Goal: Task Accomplishment & Management: Manage account settings

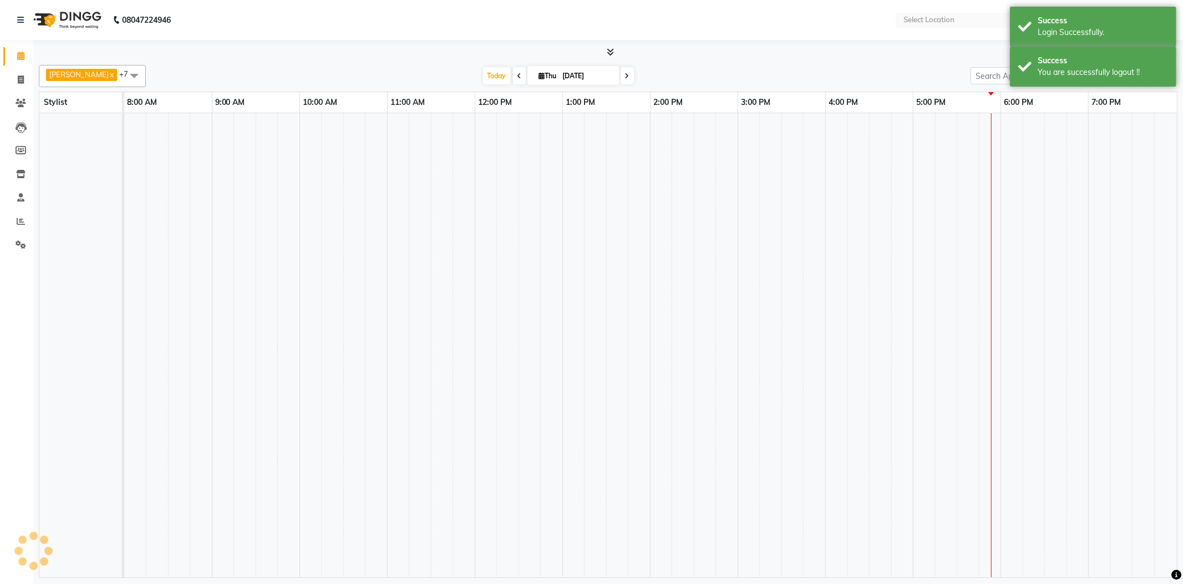
select select "en"
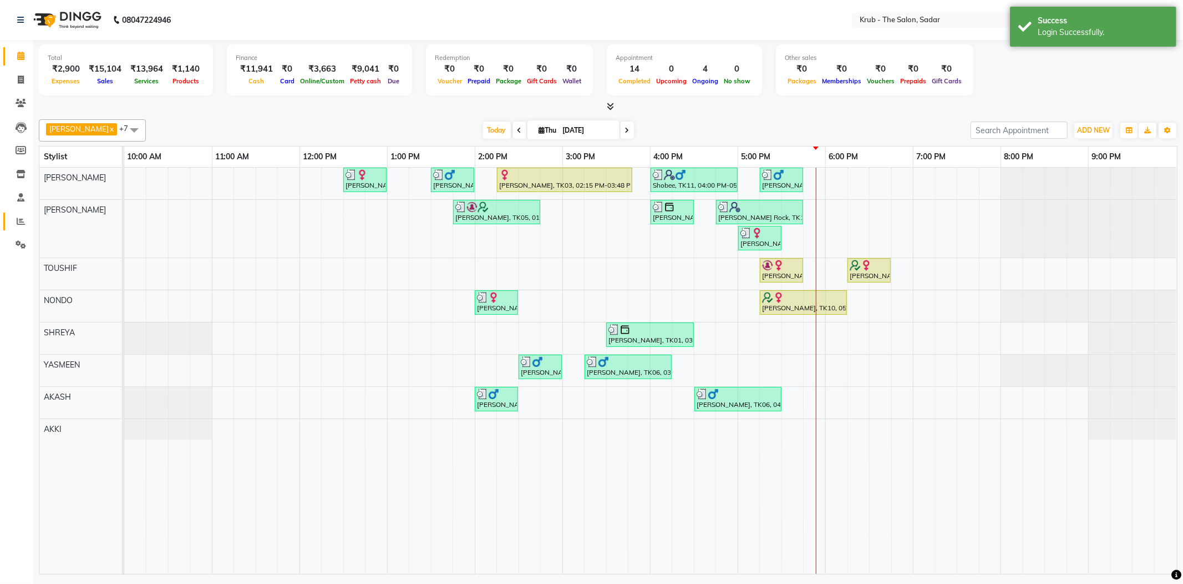
click at [23, 227] on link "Reports" at bounding box center [16, 222] width 27 height 18
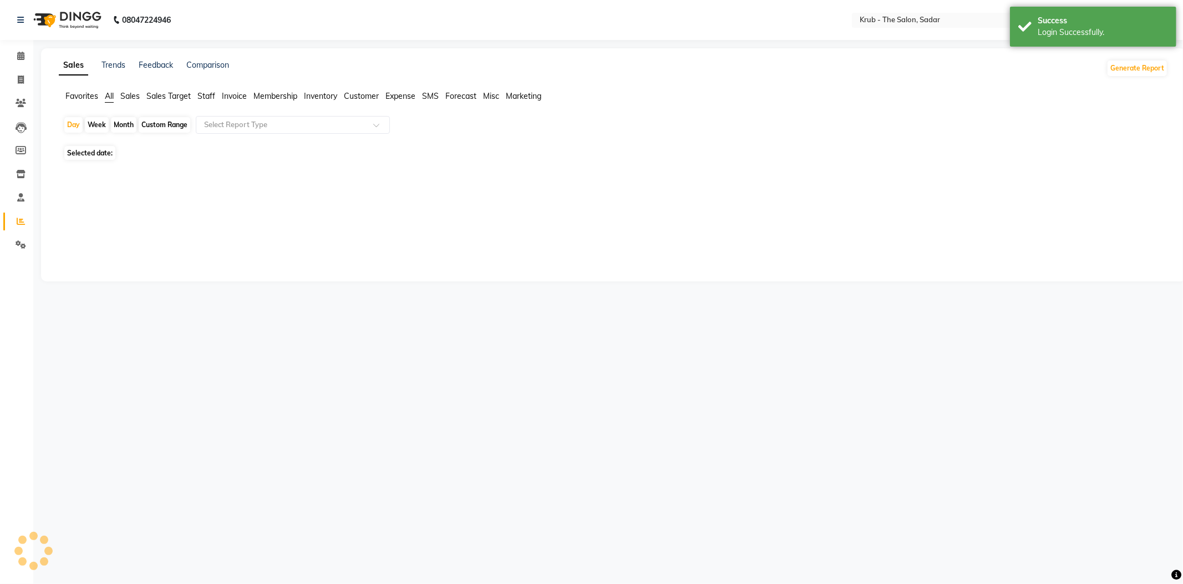
click at [117, 123] on div "Month" at bounding box center [124, 125] width 26 height 16
select select "9"
select select "2025"
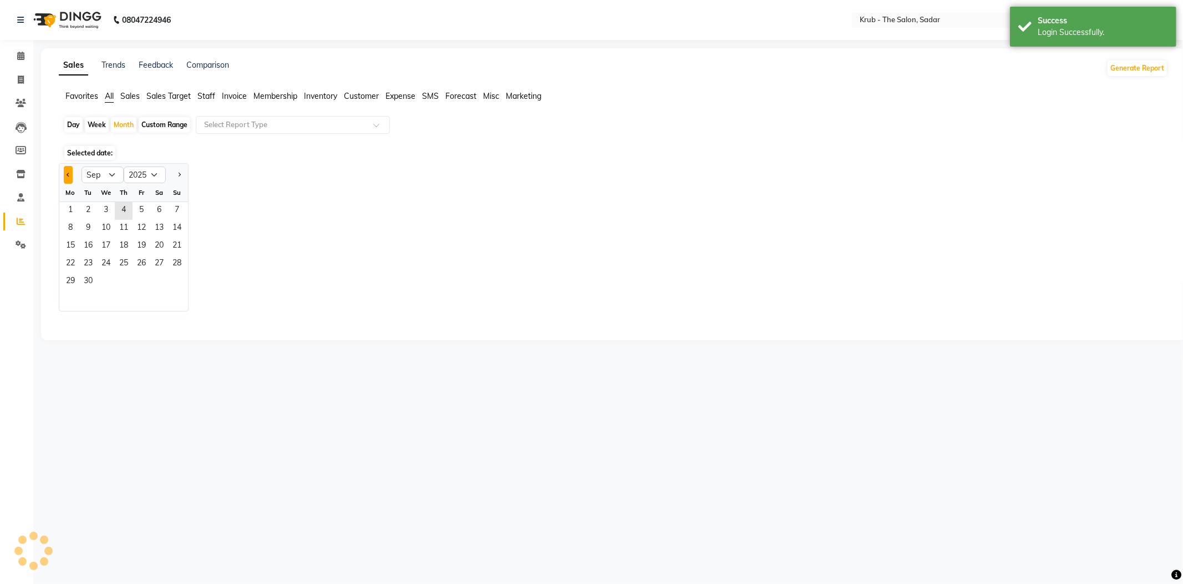
click at [67, 172] on span "Previous month" at bounding box center [69, 174] width 4 height 4
select select "8"
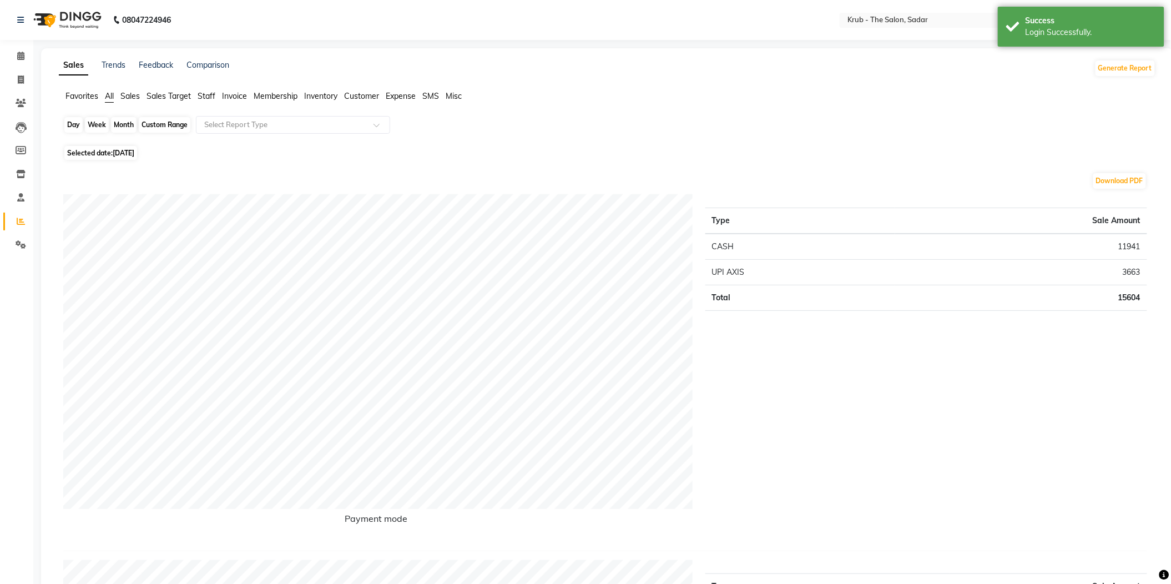
click at [125, 123] on div "Month" at bounding box center [124, 125] width 26 height 16
select select "9"
select select "2025"
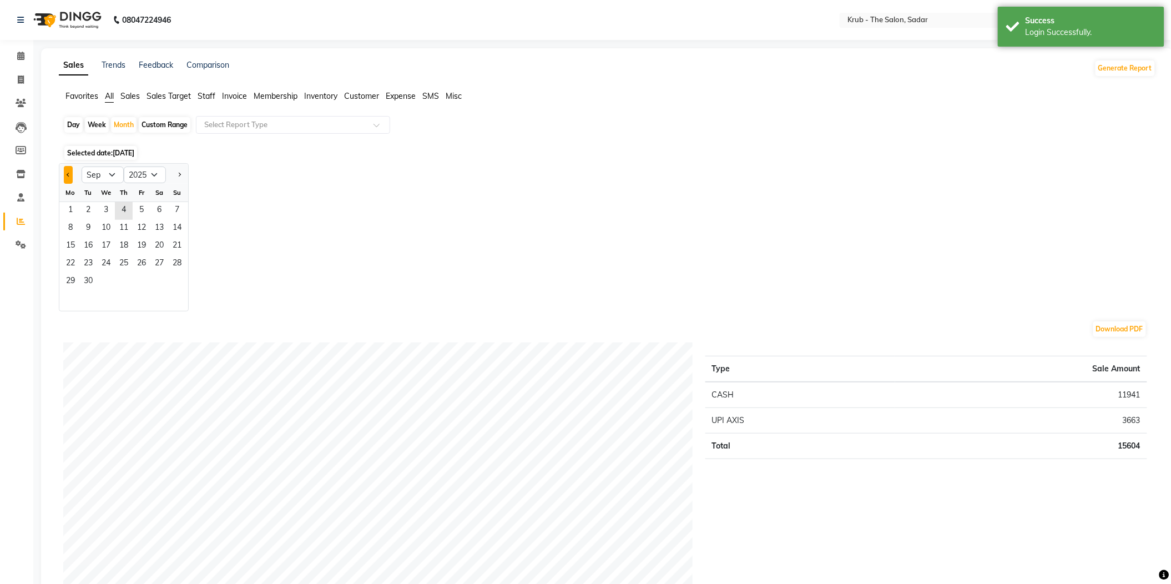
click at [64, 166] on button "Previous month" at bounding box center [68, 175] width 9 height 18
select select "8"
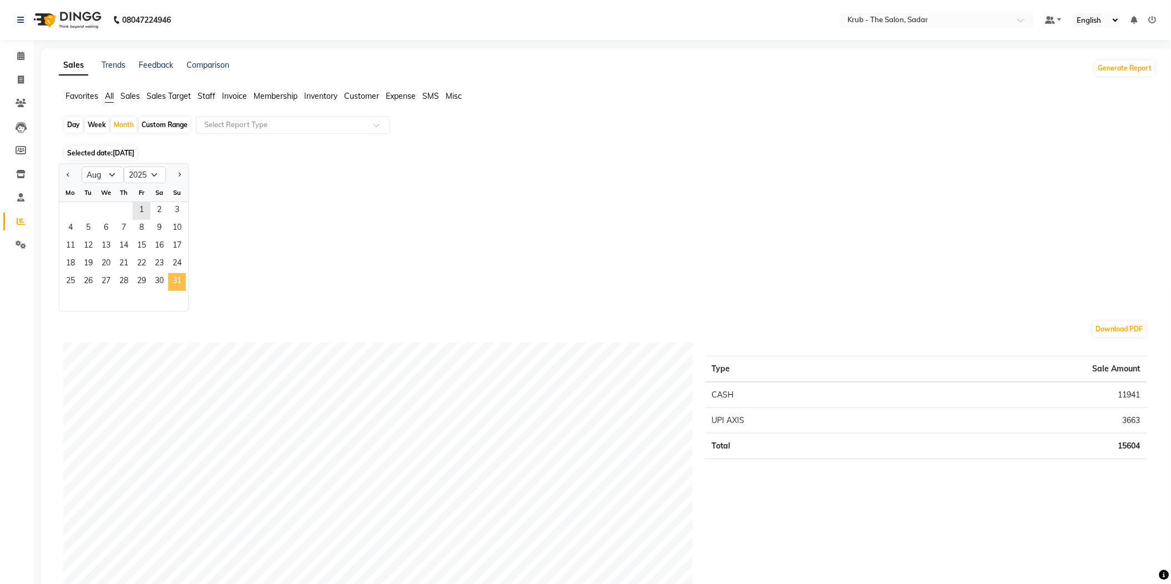
drag, startPoint x: 131, startPoint y: 198, endPoint x: 163, endPoint y: 259, distance: 68.2
click at [163, 259] on ngb-datepicker-month "Mo Tu We Th Fr Sa Su 1 2 3 4 5 6 7 8 9 10 11 12 13 14 15 16 17 18 19 20 21 22 2…" at bounding box center [123, 247] width 129 height 127
click at [168, 273] on span "31" at bounding box center [177, 282] width 18 height 18
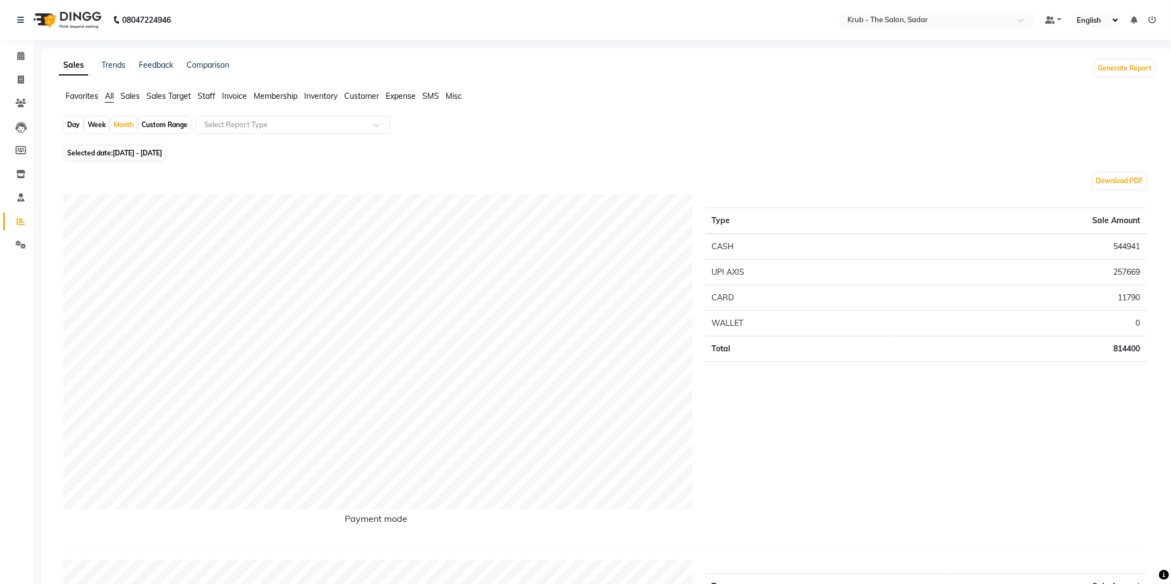
click at [411, 97] on span "Expense" at bounding box center [401, 96] width 30 height 10
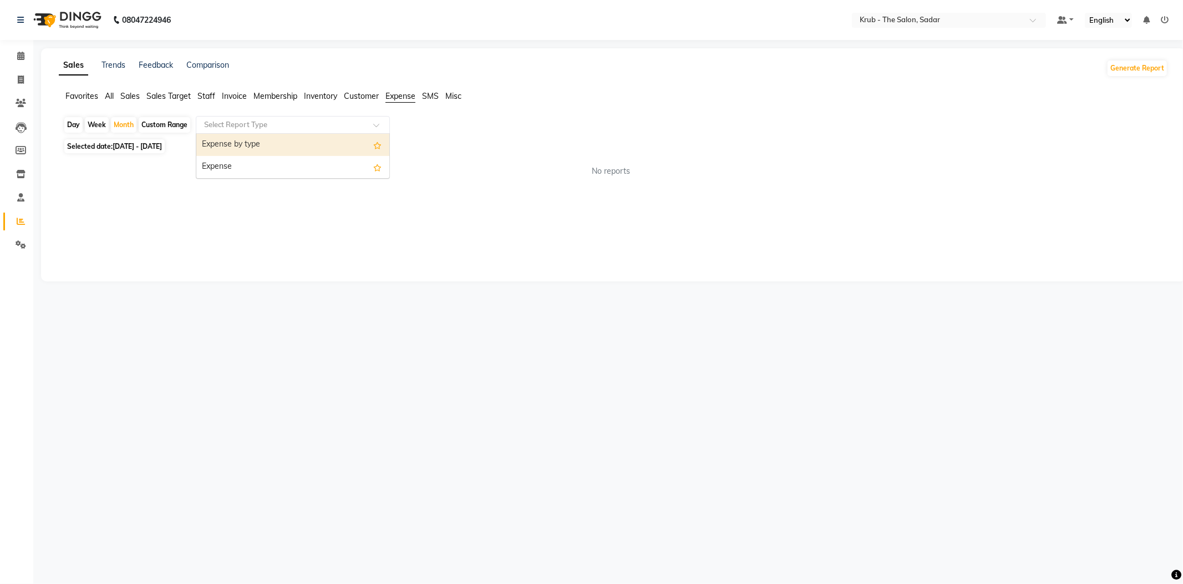
drag, startPoint x: 282, startPoint y: 128, endPoint x: 271, endPoint y: 133, distance: 12.4
click at [281, 128] on ng-select "Select Report Type Expense by type Expense" at bounding box center [293, 125] width 194 height 18
click at [257, 156] on div "Expense" at bounding box center [292, 167] width 193 height 22
select select "filtered_report"
select select "pdf"
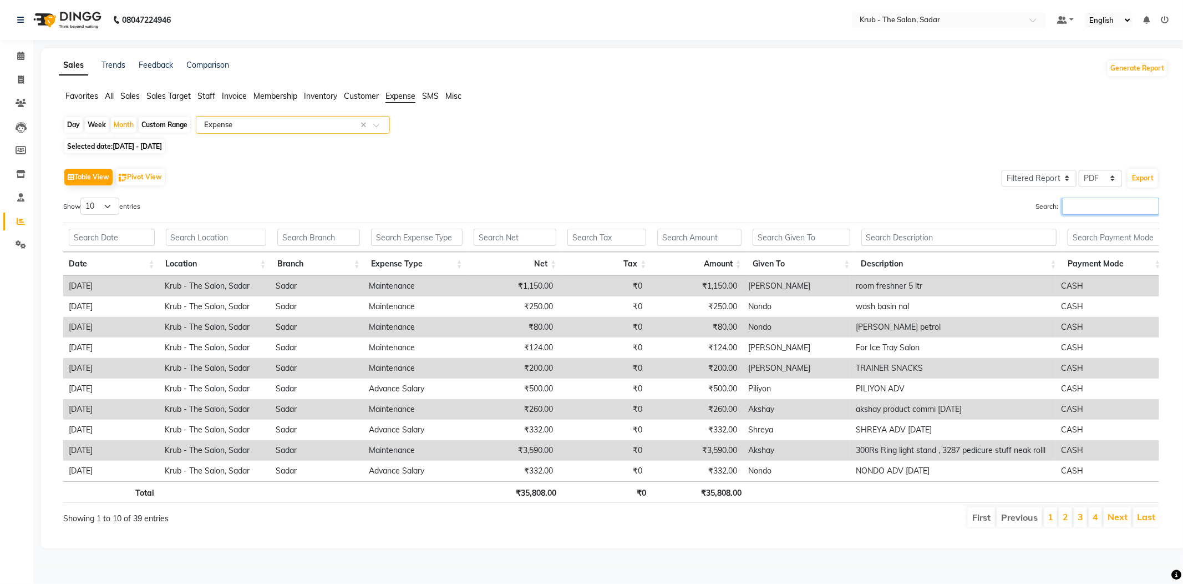
click at [1112, 198] on input "Search:" at bounding box center [1111, 206] width 97 height 17
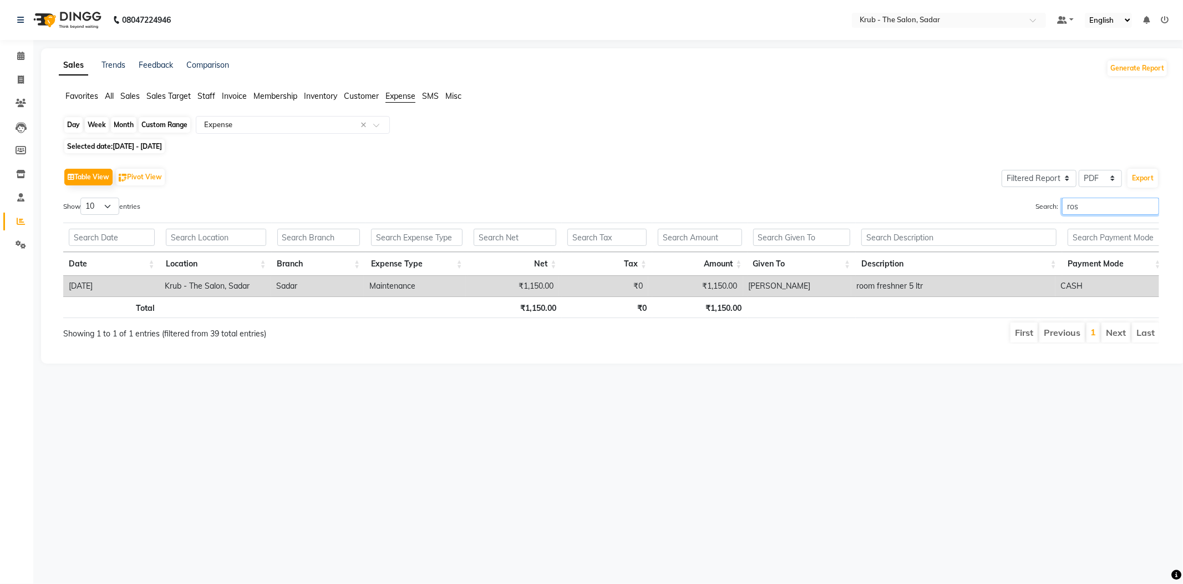
type input "ros"
click at [124, 128] on div "Month" at bounding box center [124, 125] width 26 height 16
select select "8"
select select "2025"
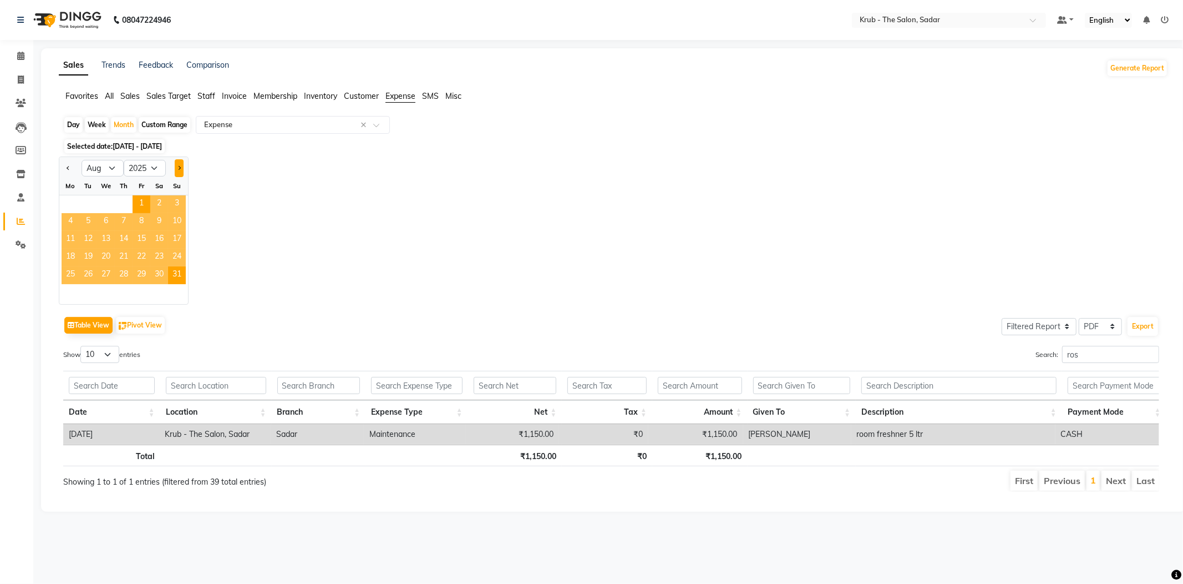
click at [175, 163] on button "Next month" at bounding box center [179, 168] width 9 height 18
select select "9"
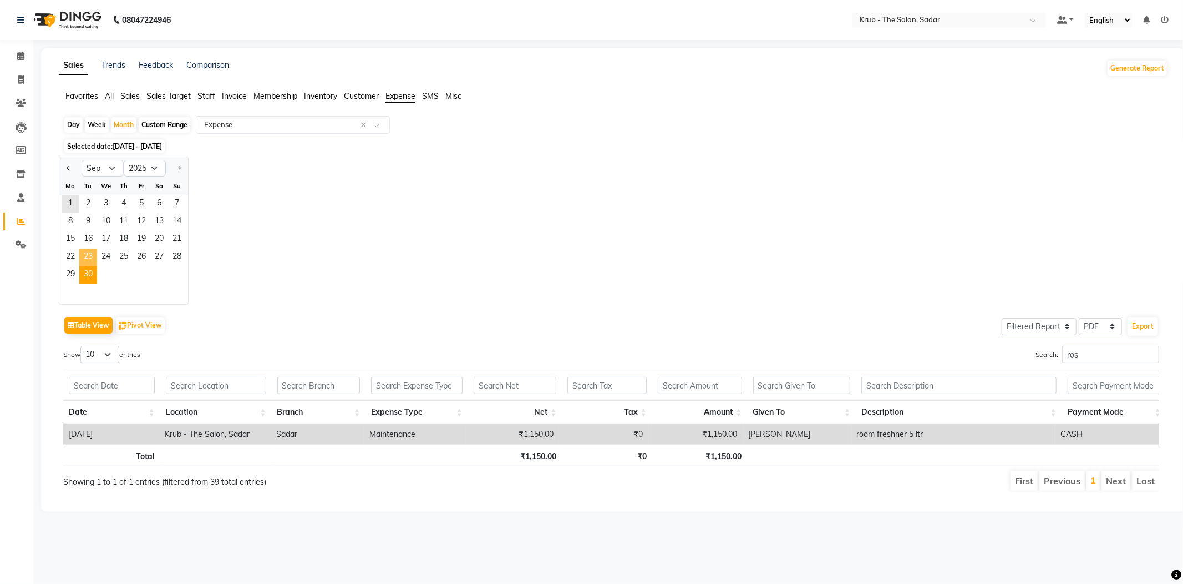
drag, startPoint x: 67, startPoint y: 193, endPoint x: 83, endPoint y: 250, distance: 58.7
click at [83, 250] on ngb-datepicker-month "Mo Tu We Th Fr Sa Su 1 2 3 4 5 6 7 8 9 10 11 12 13 14 15 16 17 18 19 20 21 22 2…" at bounding box center [123, 240] width 129 height 127
click at [83, 266] on span "30" at bounding box center [88, 275] width 18 height 18
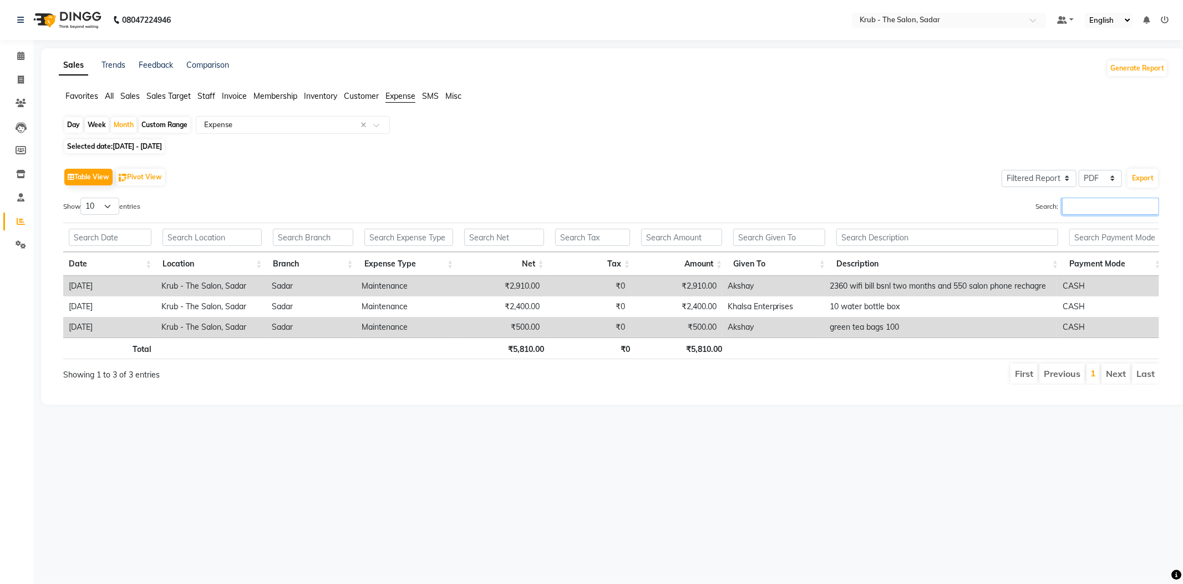
click at [1114, 198] on input "Search:" at bounding box center [1111, 206] width 97 height 17
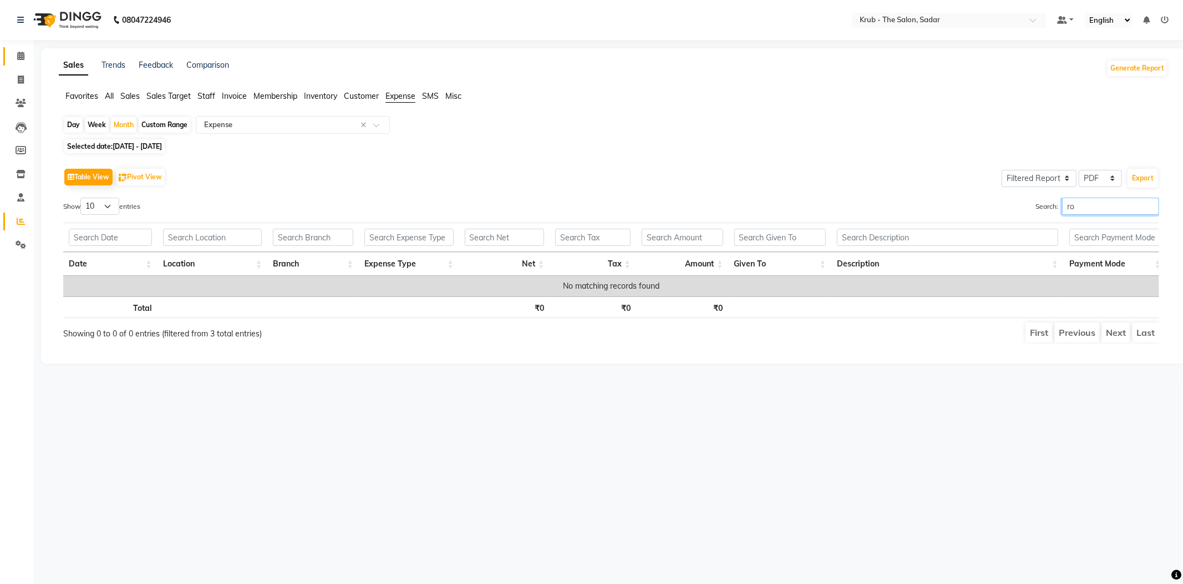
type input "ro"
click at [12, 53] on span at bounding box center [20, 56] width 19 height 13
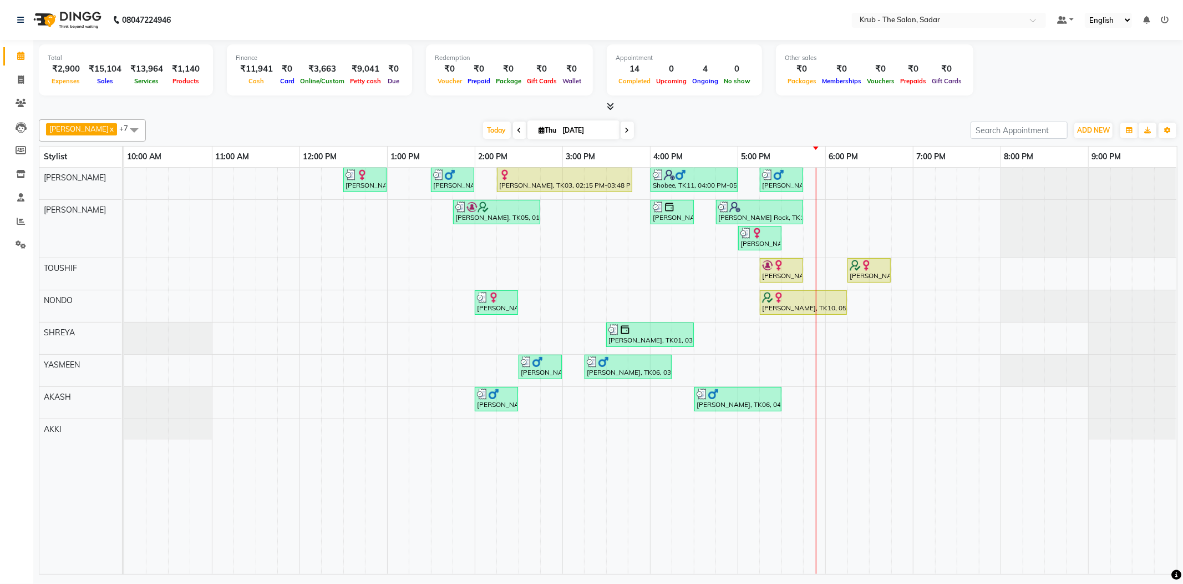
click at [621, 131] on span at bounding box center [627, 130] width 13 height 17
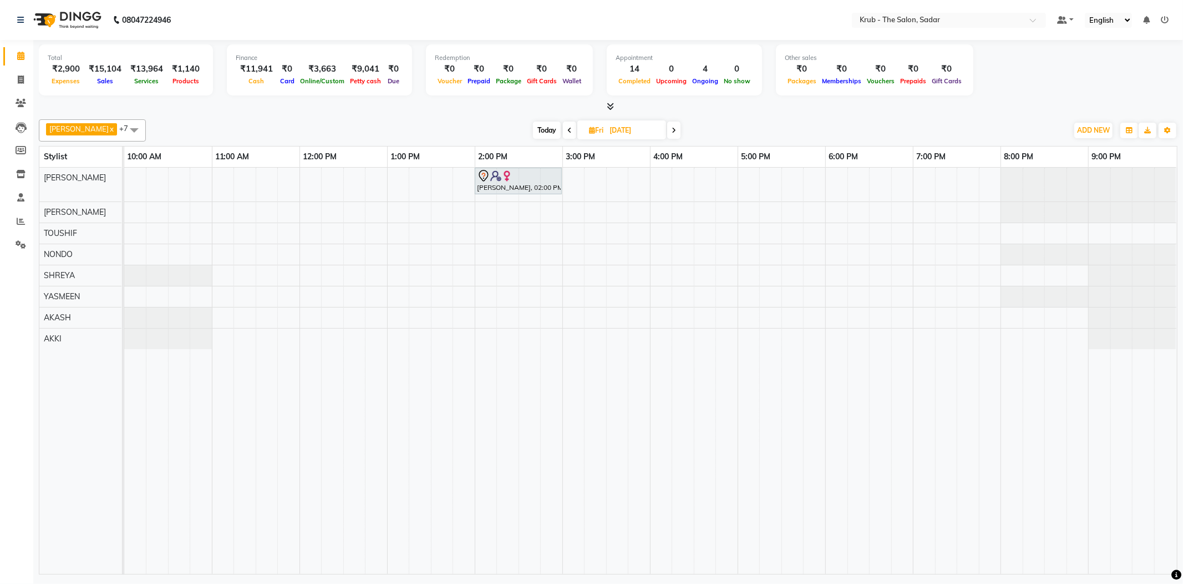
click at [563, 128] on span at bounding box center [569, 130] width 13 height 17
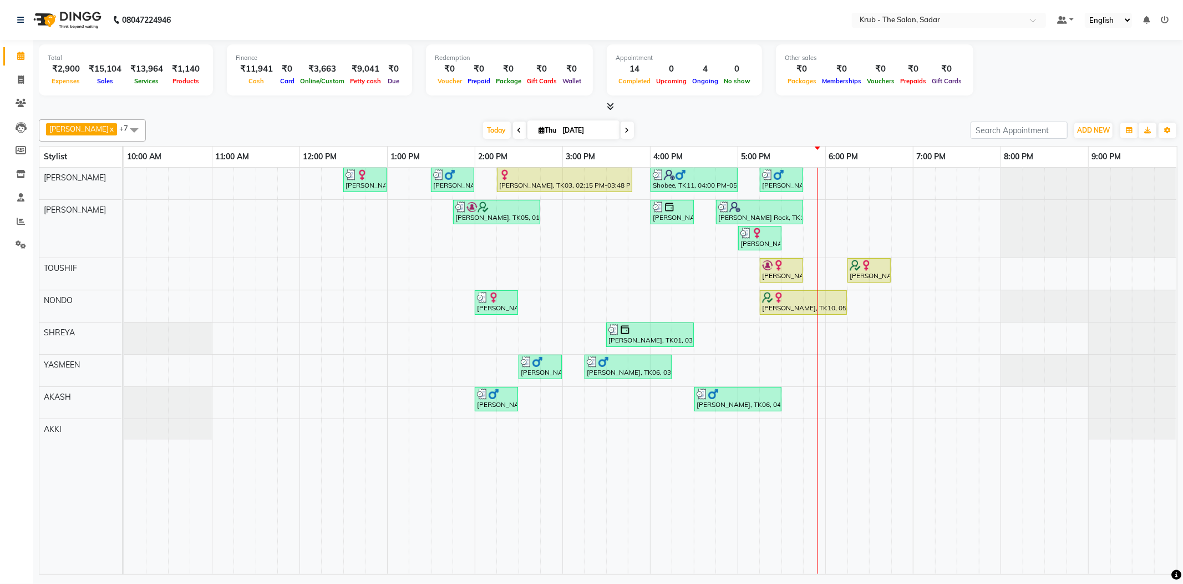
click at [621, 125] on span at bounding box center [627, 130] width 13 height 17
type input "[DATE]"
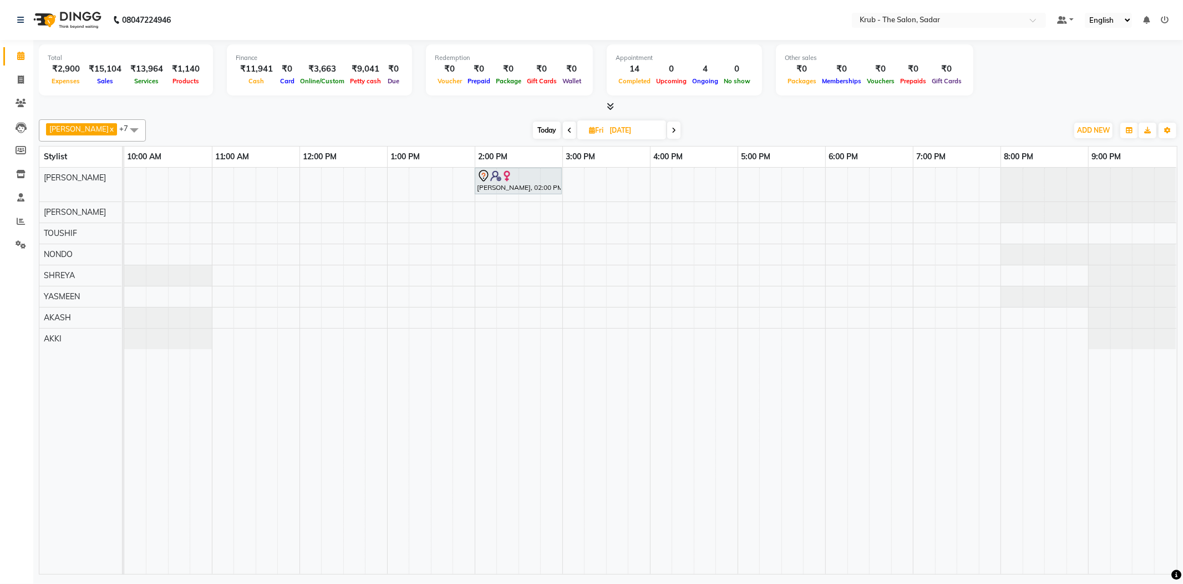
click at [231, 247] on div "[PERSON_NAME], 02:00 PM-03:00 PM, PUMMING TREATMENT" at bounding box center [650, 371] width 1053 height 406
select select "24986"
select select "tentative"
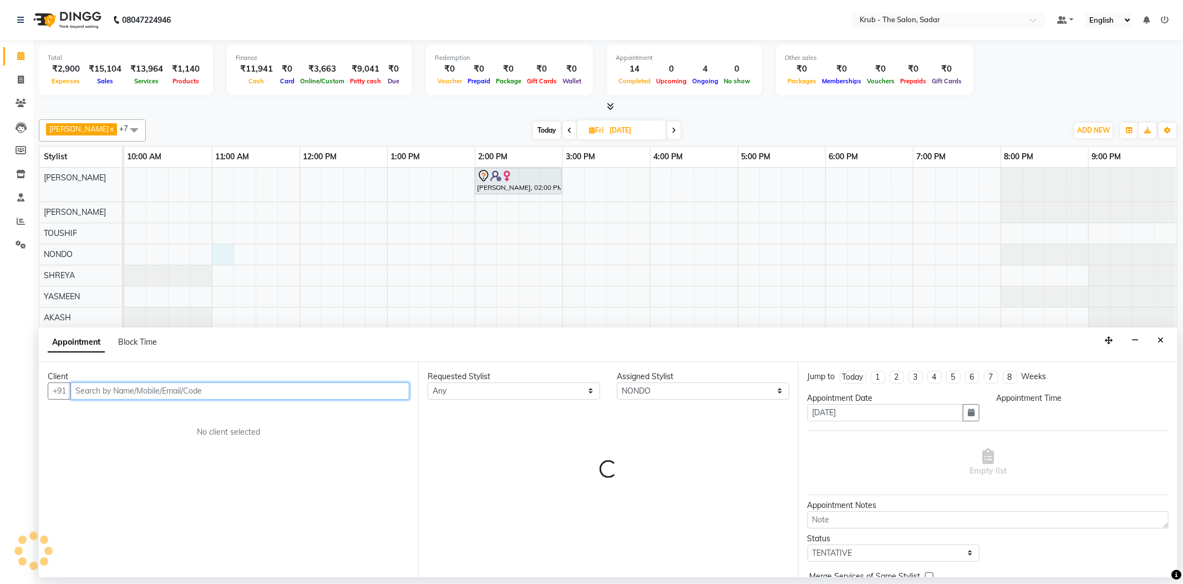
select select "660"
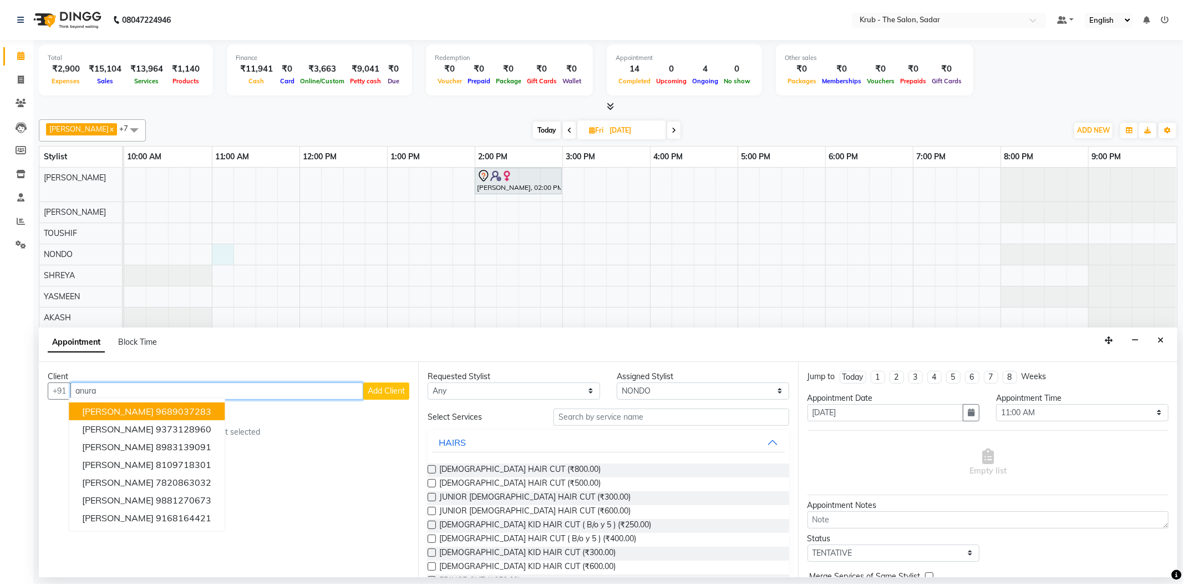
click at [90, 406] on span "[PERSON_NAME]" at bounding box center [118, 411] width 72 height 11
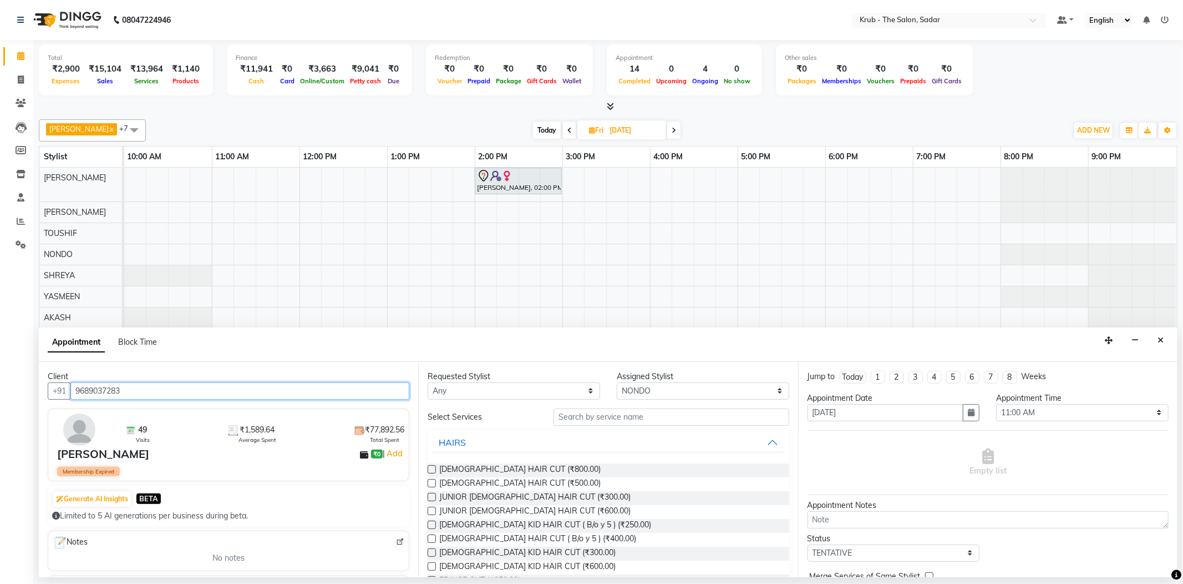
type input "9689037283"
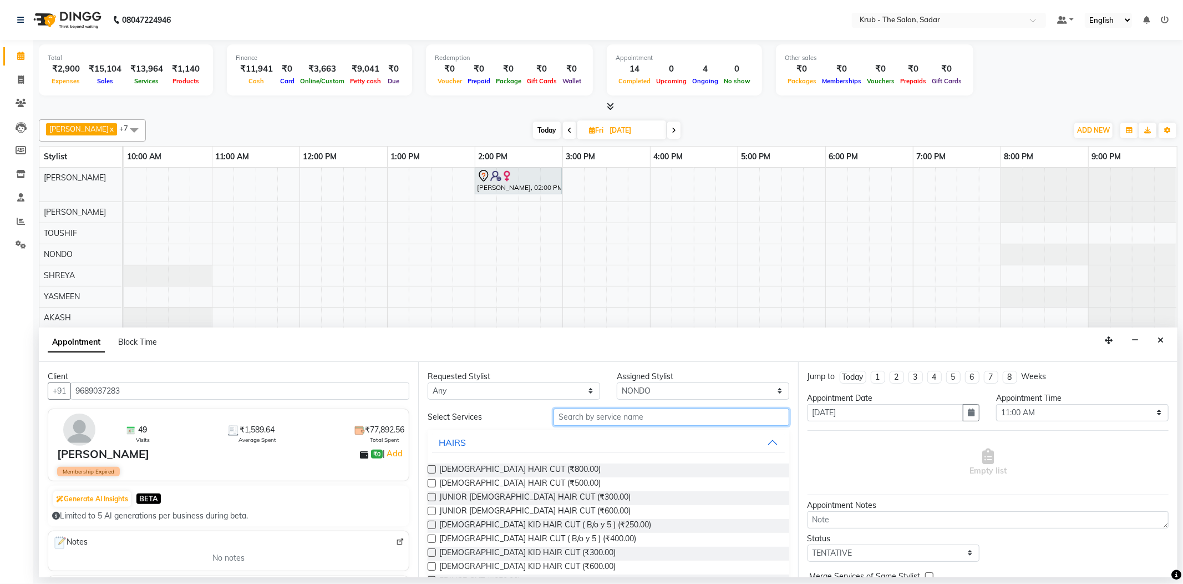
click at [609, 411] on input "text" at bounding box center [671, 416] width 235 height 17
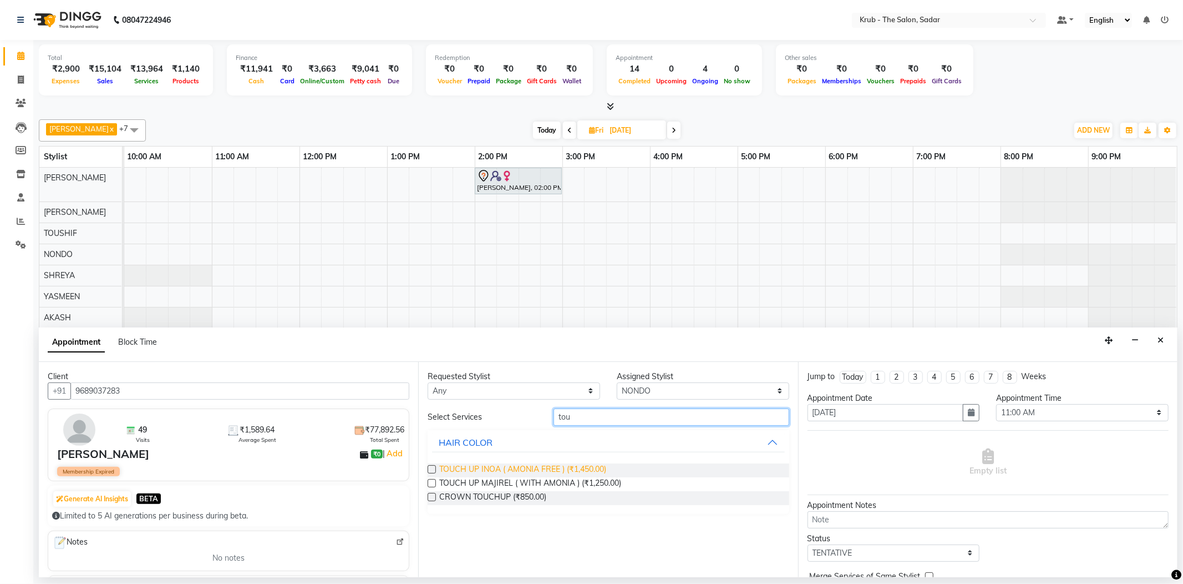
type input "tou"
click at [509, 463] on span "TOUCH UP INOA ( AMONIA FREE ) (₹1,450.00)" at bounding box center [522, 470] width 167 height 14
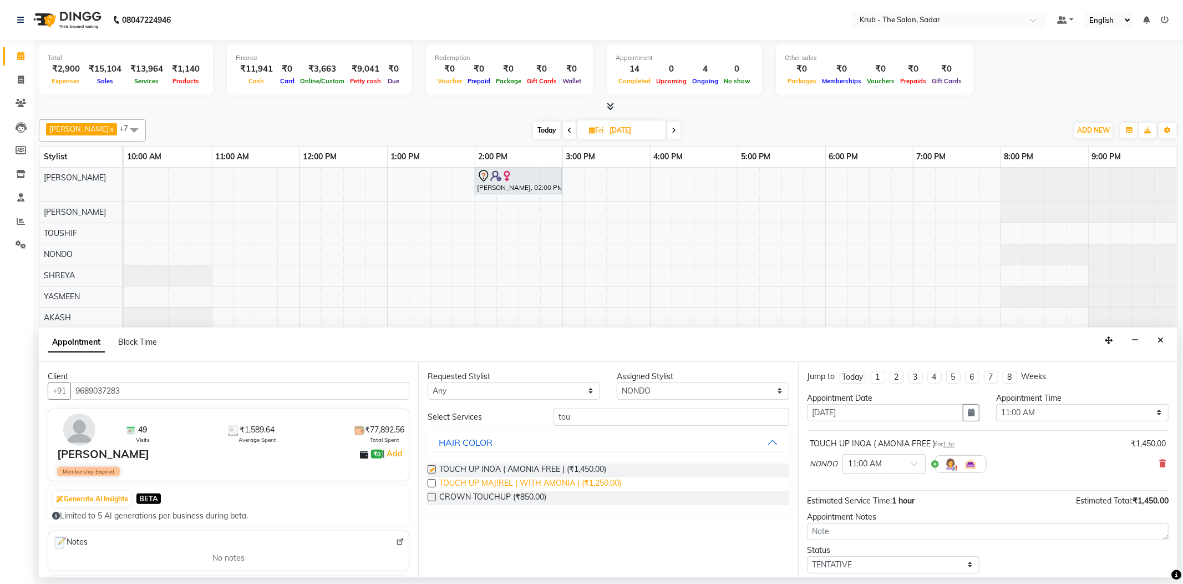
checkbox input "false"
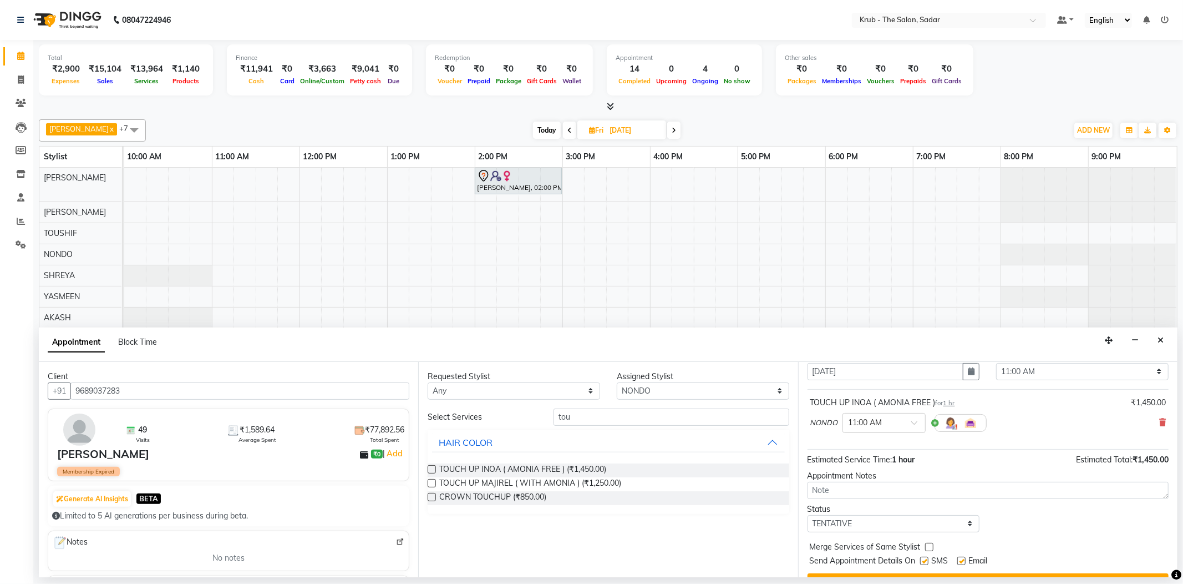
scroll to position [58, 0]
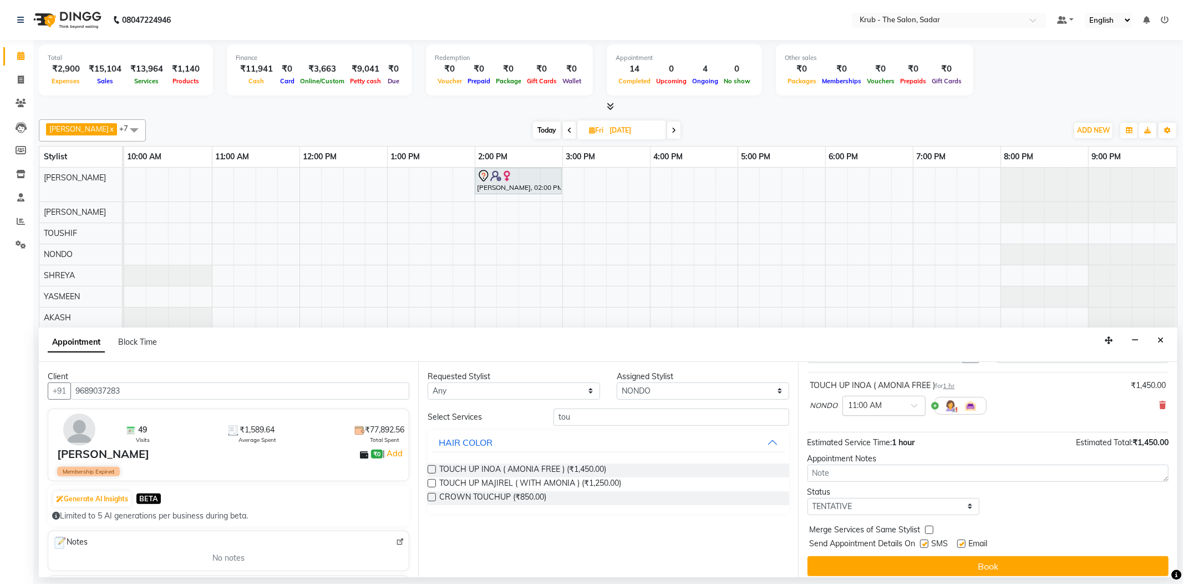
click at [897, 399] on div at bounding box center [884, 405] width 82 height 12
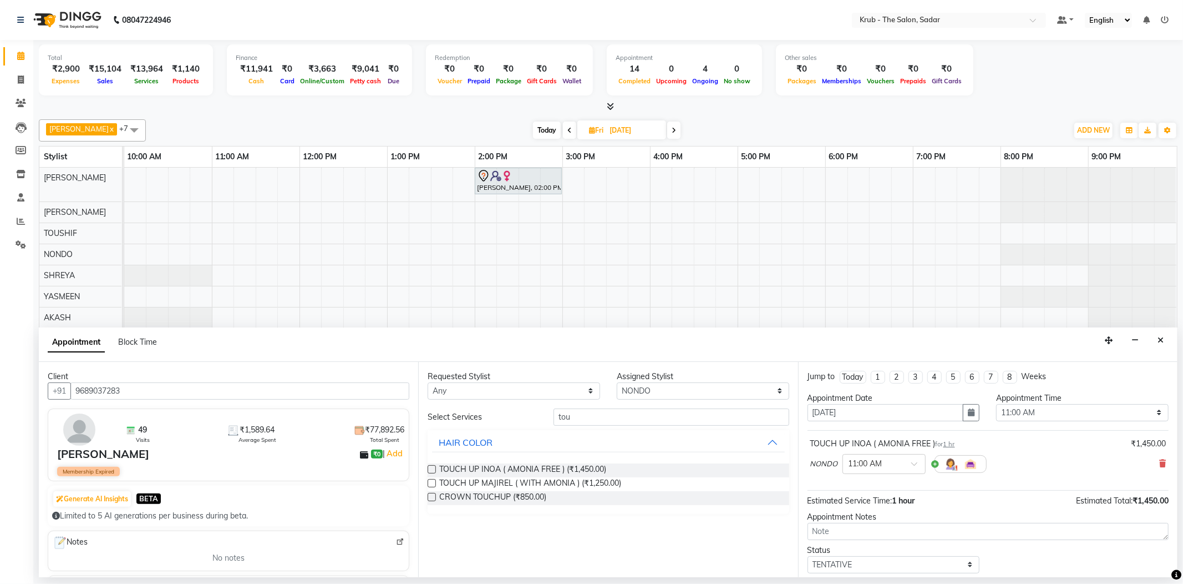
click at [997, 438] on div "TOUCH UP INOA ( AMONIA FREE ) for 1 hr ₹1,450.00" at bounding box center [989, 444] width 356 height 12
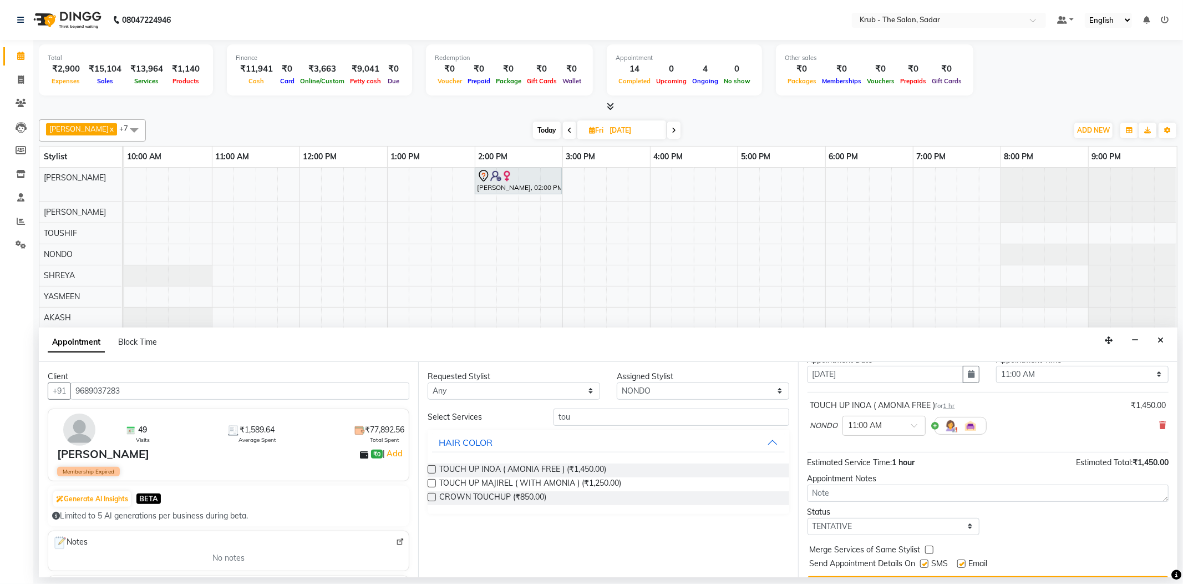
scroll to position [58, 0]
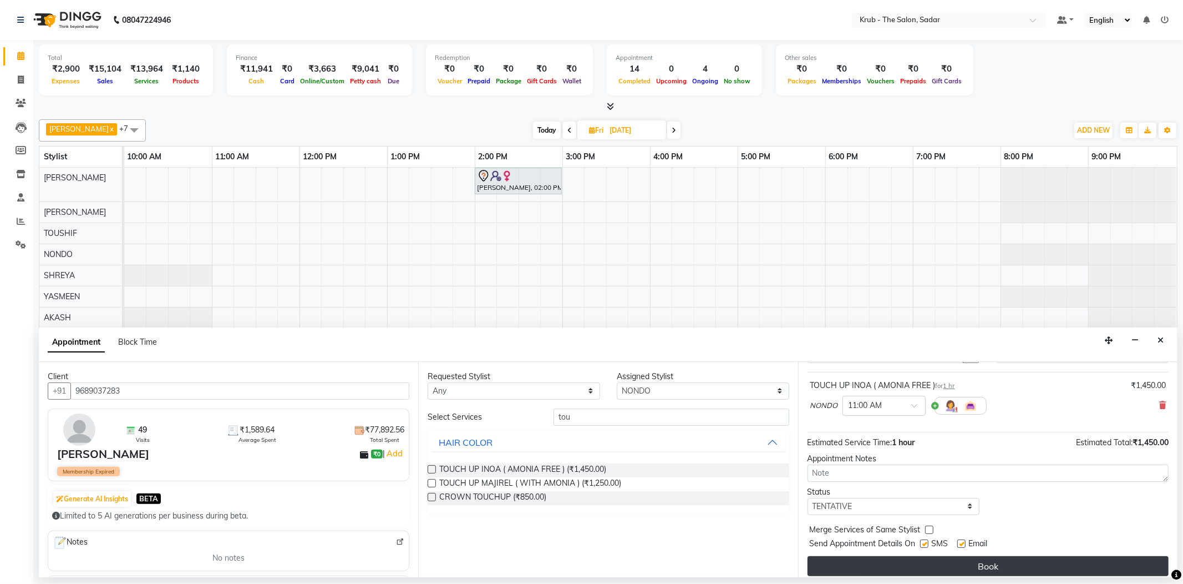
click at [983, 556] on button "Book" at bounding box center [988, 566] width 361 height 20
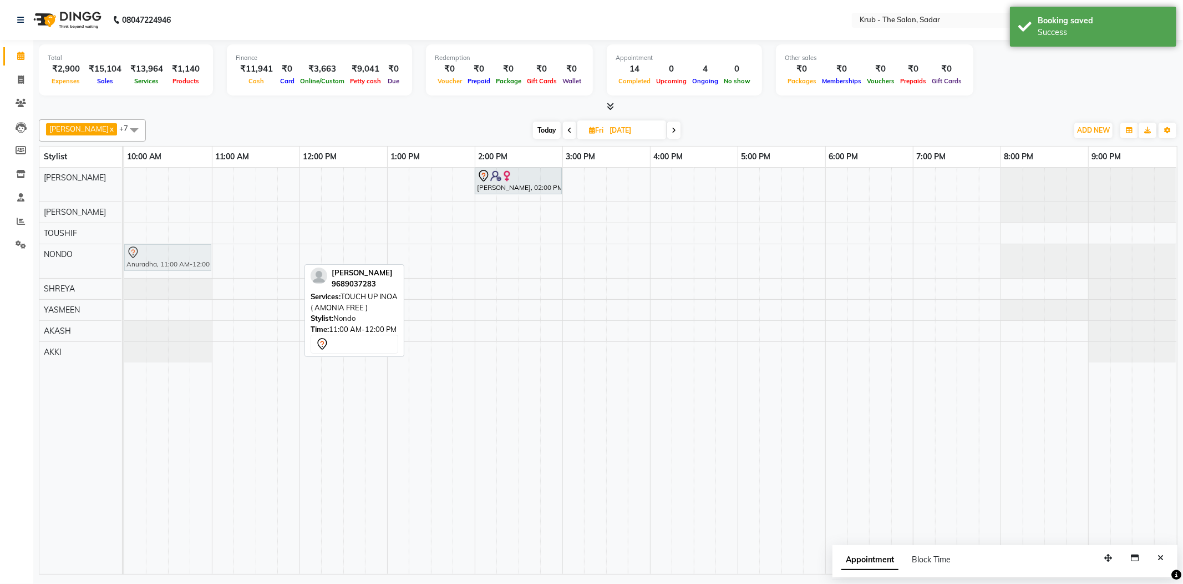
drag, startPoint x: 241, startPoint y: 251, endPoint x: 146, endPoint y: 258, distance: 94.6
click at [124, 258] on div "[PERSON_NAME], 11:00 AM-12:00 PM, TOUCH UP INOA ( AMONIA FREE ) [PERSON_NAME], …" at bounding box center [124, 261] width 0 height 34
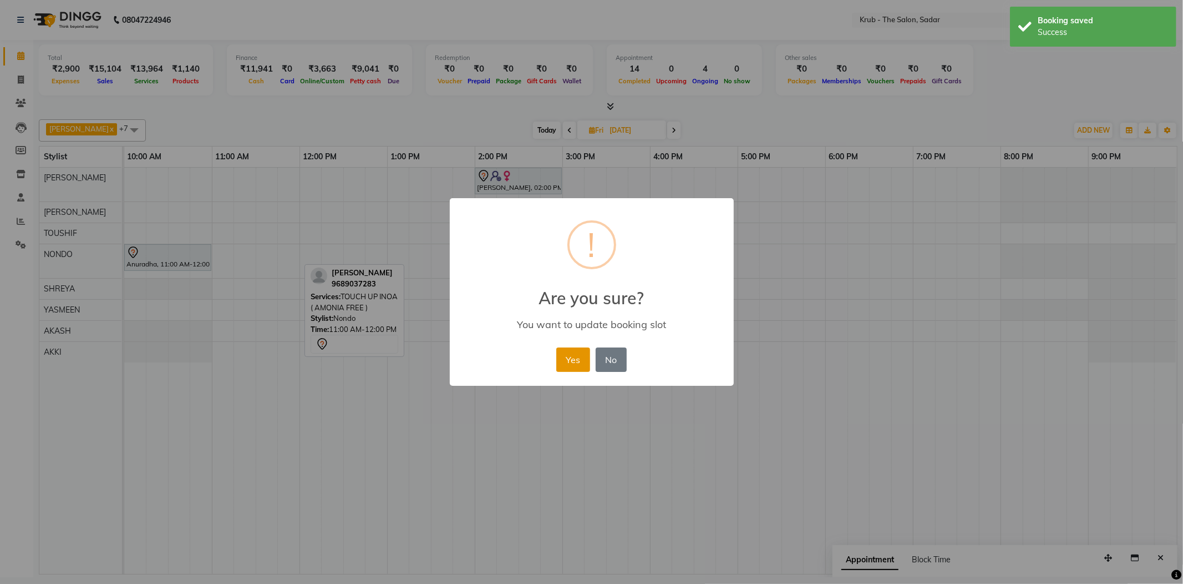
click at [567, 347] on button "Yes" at bounding box center [574, 359] width 34 height 24
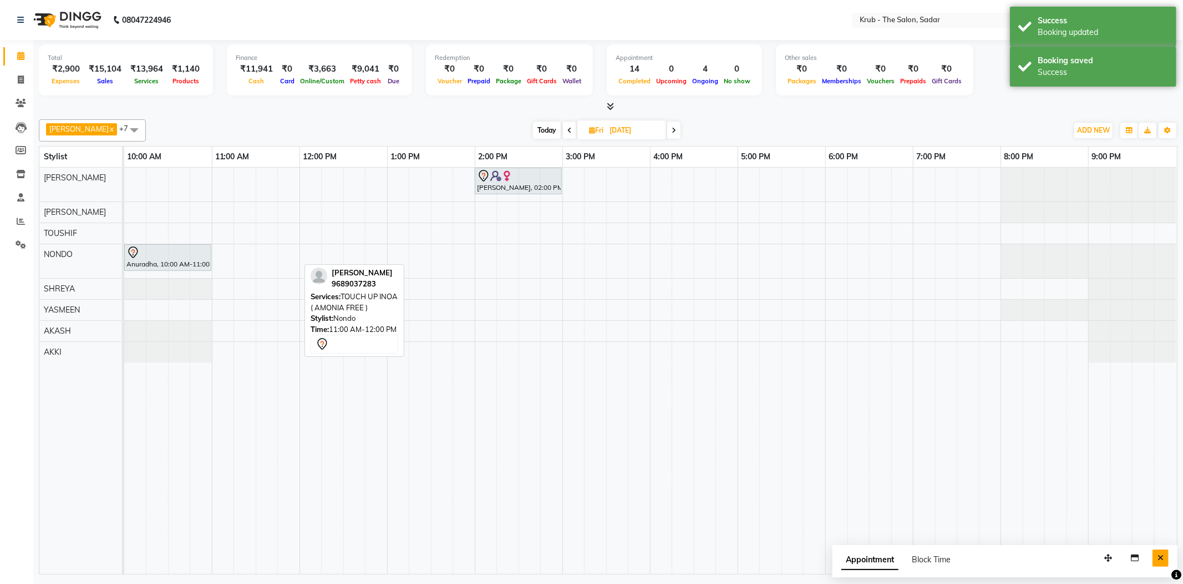
click at [1160, 559] on button "Close" at bounding box center [1161, 557] width 16 height 17
click at [563, 122] on span at bounding box center [569, 130] width 13 height 17
type input "[DATE]"
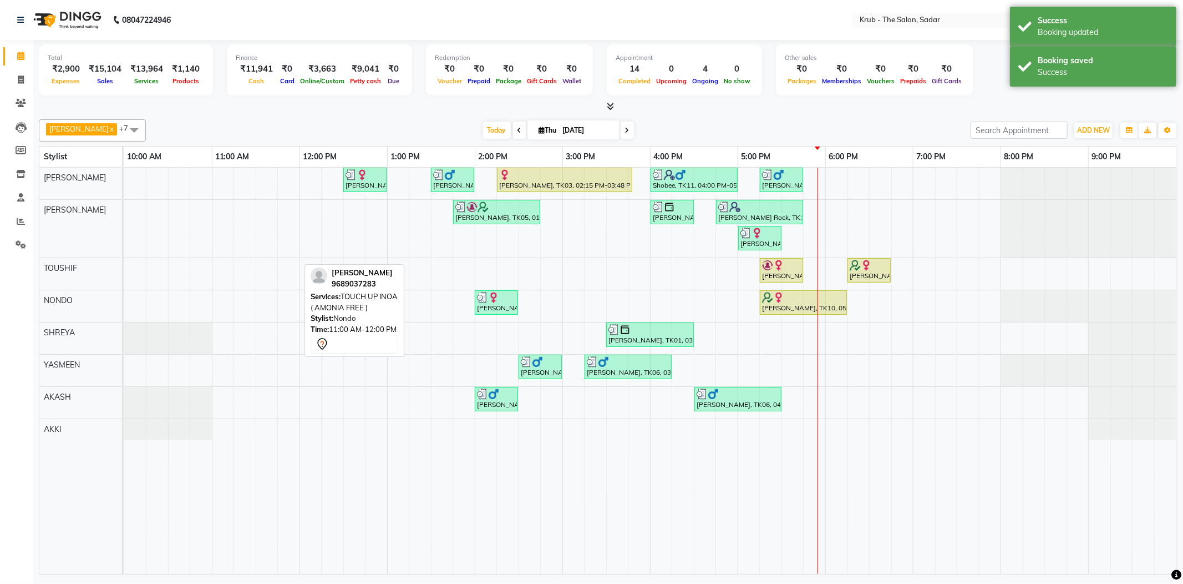
click at [749, 119] on div "[PERSON_NAME] x [PERSON_NAME] x TOUSHIF x NONDO x [PERSON_NAME] x AKASH x AKKI …" at bounding box center [608, 130] width 1139 height 22
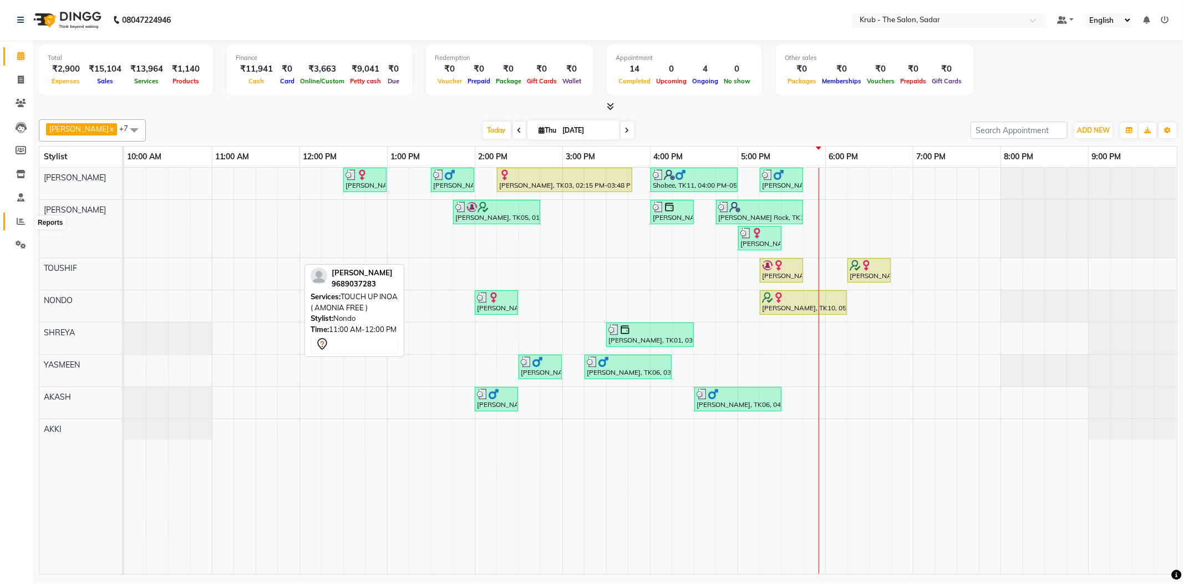
click at [21, 217] on icon at bounding box center [21, 221] width 8 height 8
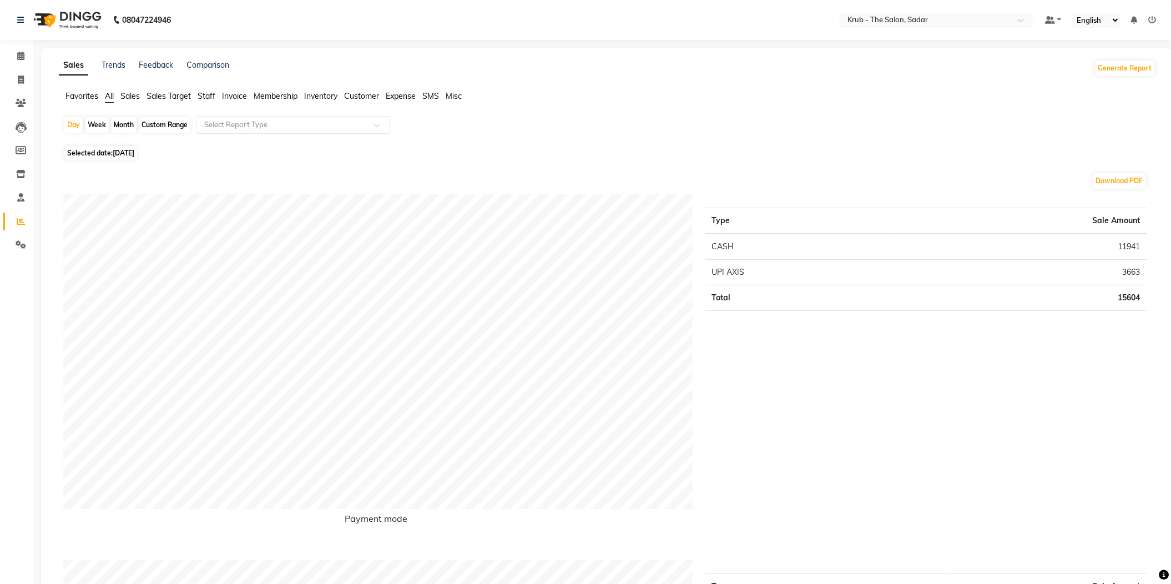
click at [114, 123] on div "Month" at bounding box center [124, 125] width 26 height 16
select select "9"
select select "2025"
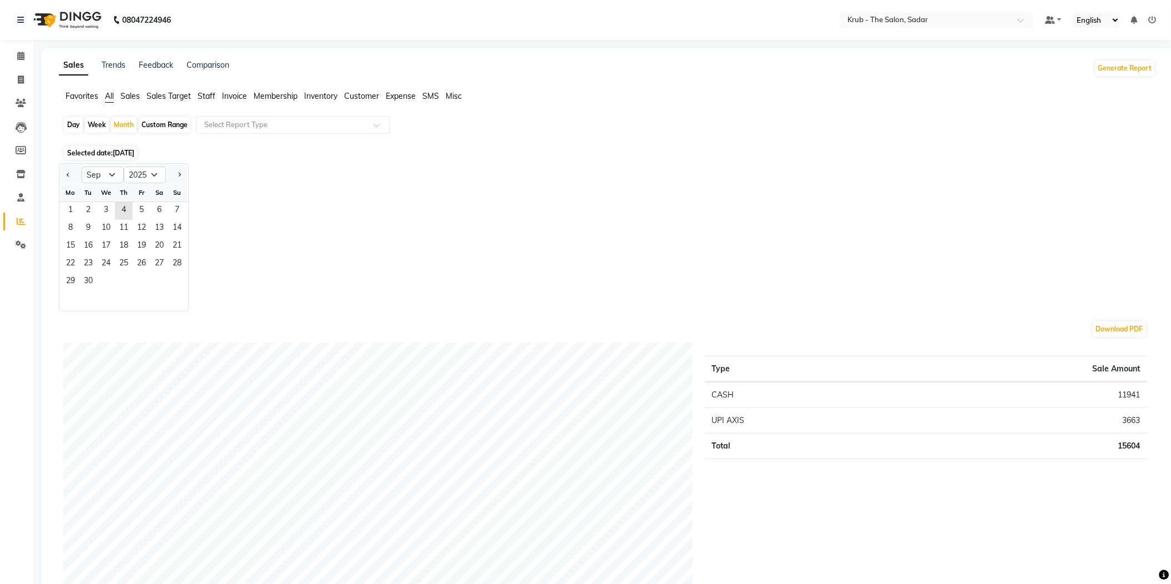
click at [59, 168] on div at bounding box center [70, 175] width 22 height 18
click at [67, 168] on button "Previous month" at bounding box center [68, 175] width 9 height 18
select select "8"
drag, startPoint x: 127, startPoint y: 202, endPoint x: 163, endPoint y: 263, distance: 70.6
click at [163, 263] on ngb-datepicker-month "Mo Tu We Th Fr Sa Su 1 2 3 4 5 6 7 8 9 10 11 12 13 14 15 16 17 18 19 20 21 22 2…" at bounding box center [123, 247] width 129 height 127
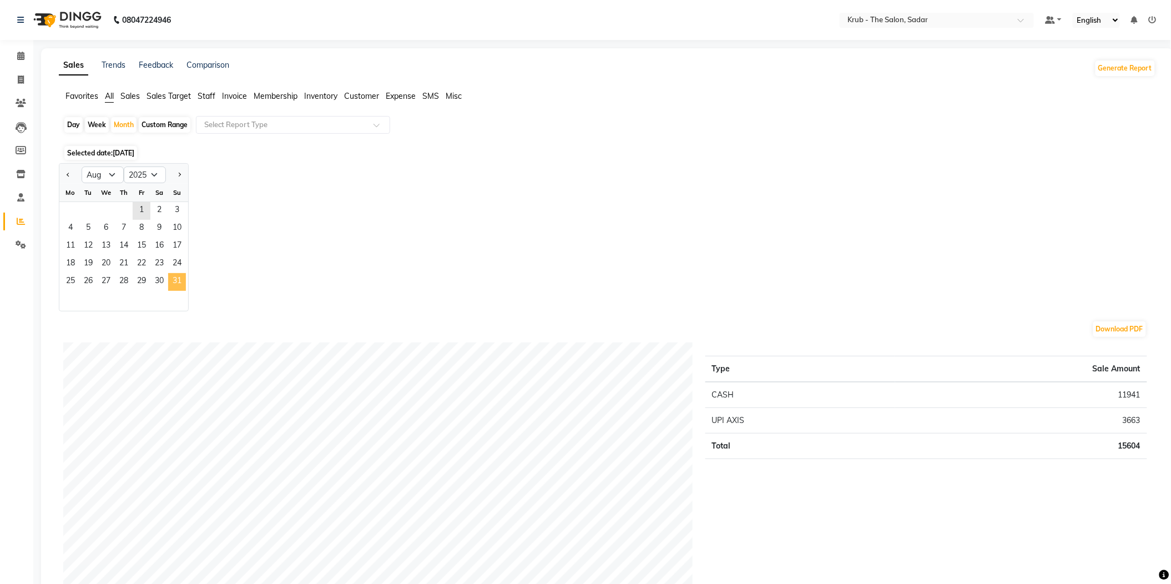
click at [168, 273] on span "31" at bounding box center [177, 282] width 18 height 18
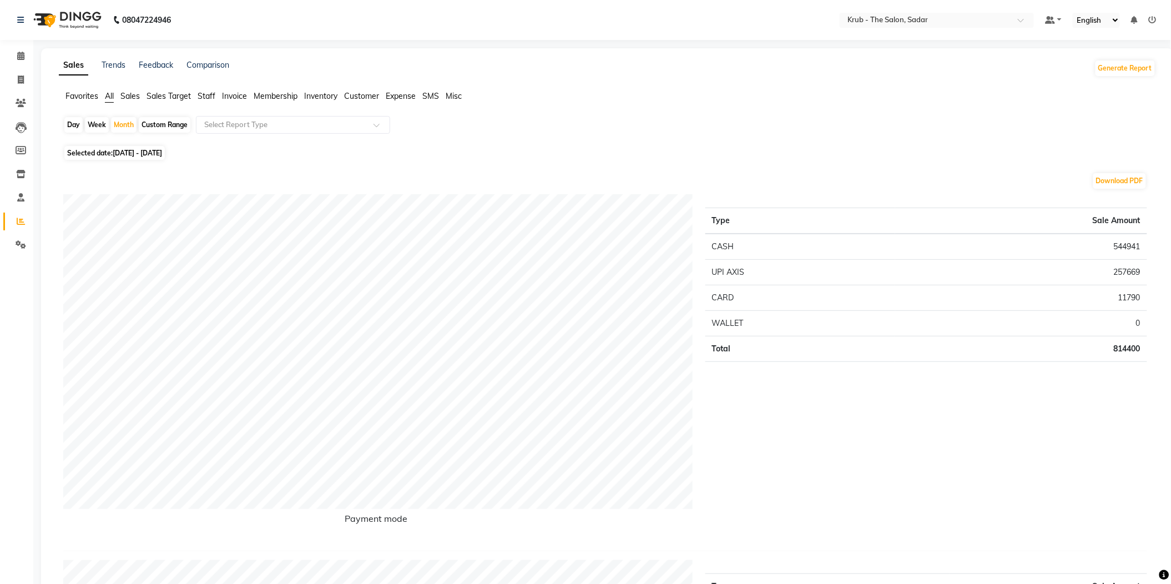
click at [402, 97] on span "Expense" at bounding box center [401, 96] width 30 height 10
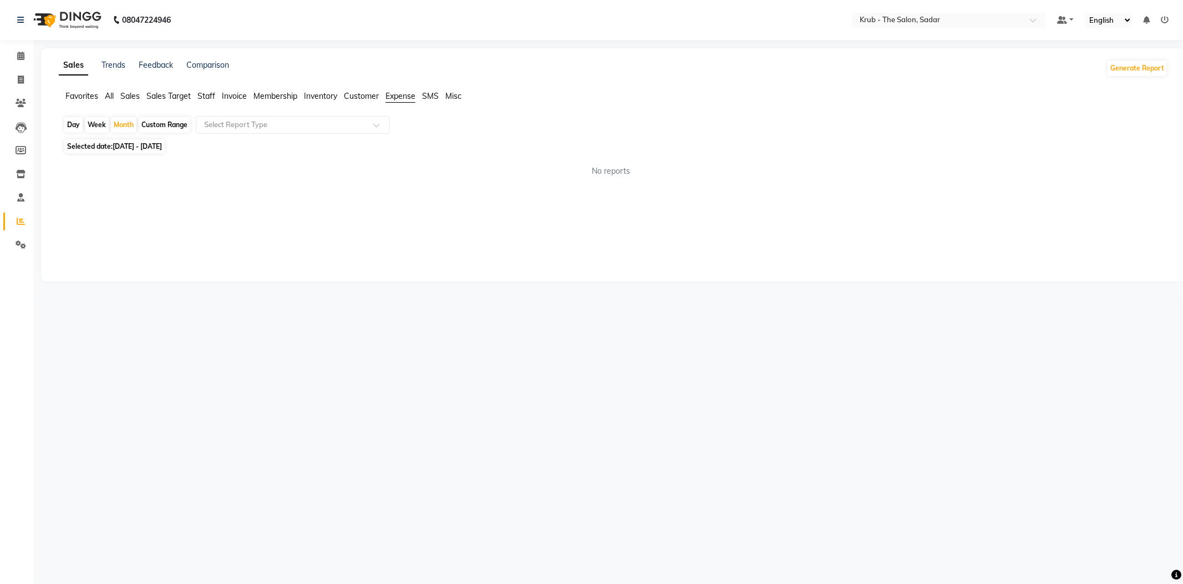
click at [245, 129] on div "Day Week Month Custom Range Select Report Type" at bounding box center [613, 126] width 1101 height 20
click at [249, 125] on input "text" at bounding box center [282, 124] width 160 height 11
click at [249, 166] on div "Expense" at bounding box center [292, 167] width 193 height 22
select select "filtered_report"
select select "pdf"
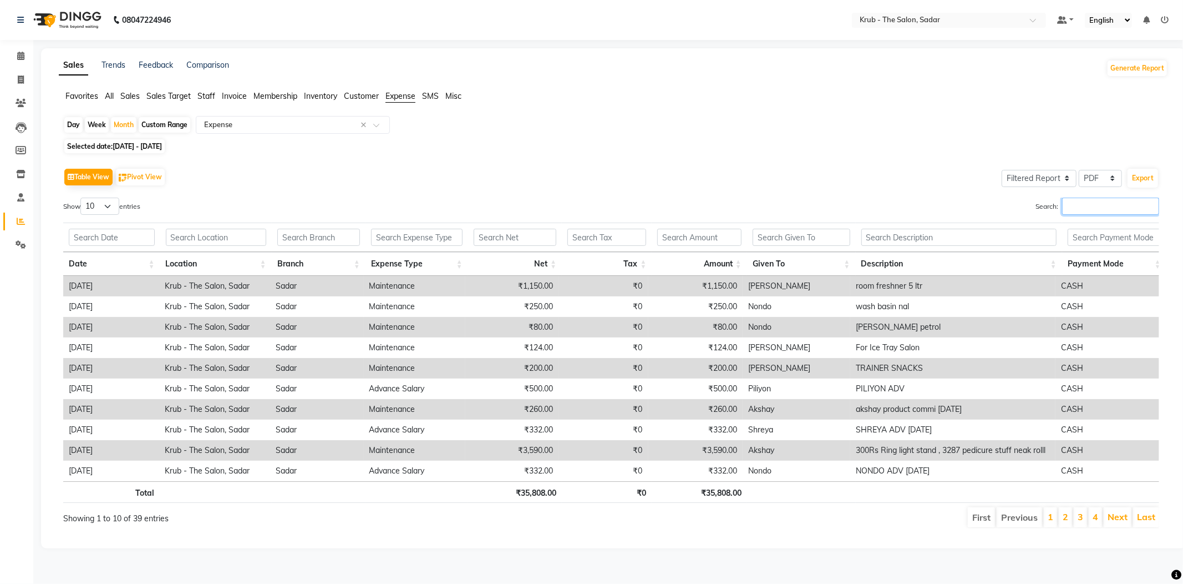
click at [1079, 198] on input "Search:" at bounding box center [1111, 206] width 97 height 17
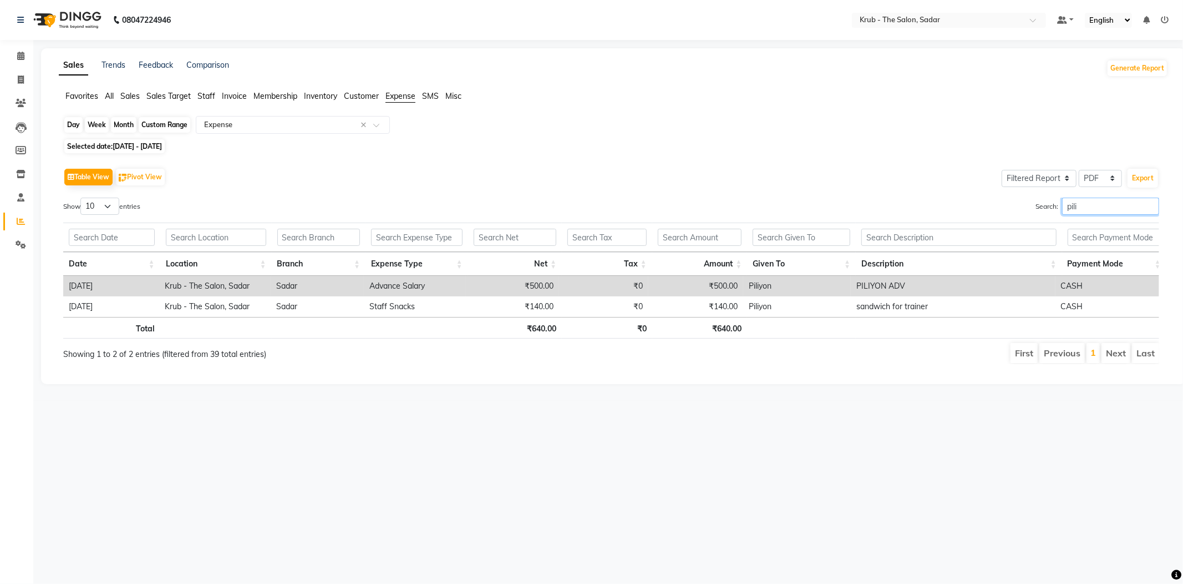
type input "pili"
click at [127, 124] on div "Month" at bounding box center [124, 125] width 26 height 16
select select "8"
select select "2025"
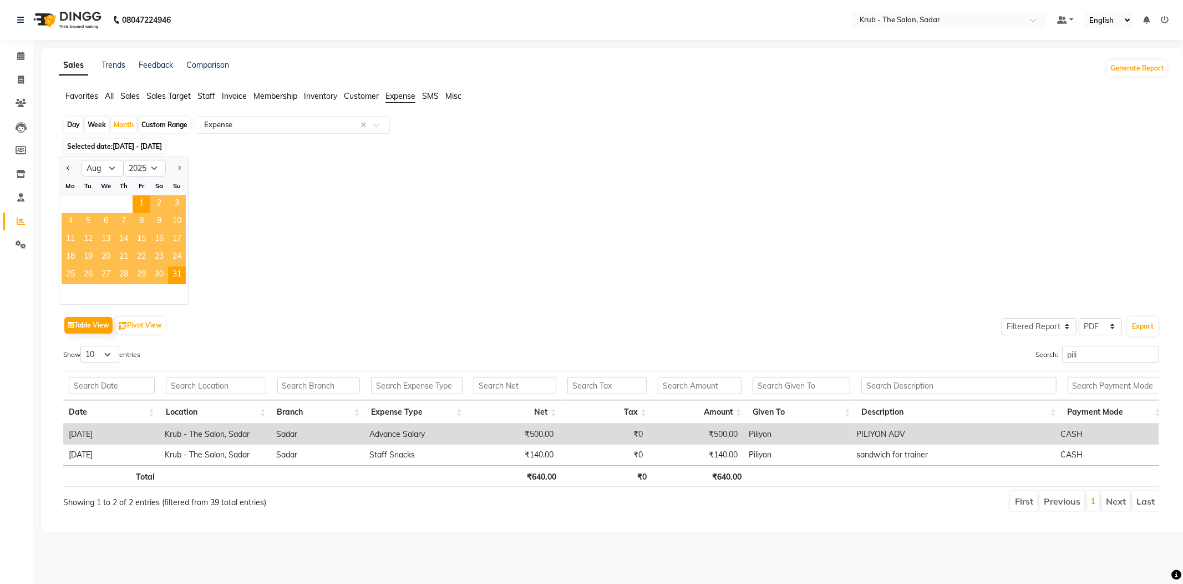
click at [166, 160] on div at bounding box center [177, 168] width 22 height 18
click at [177, 166] on span "Next month" at bounding box center [179, 168] width 4 height 4
select select "9"
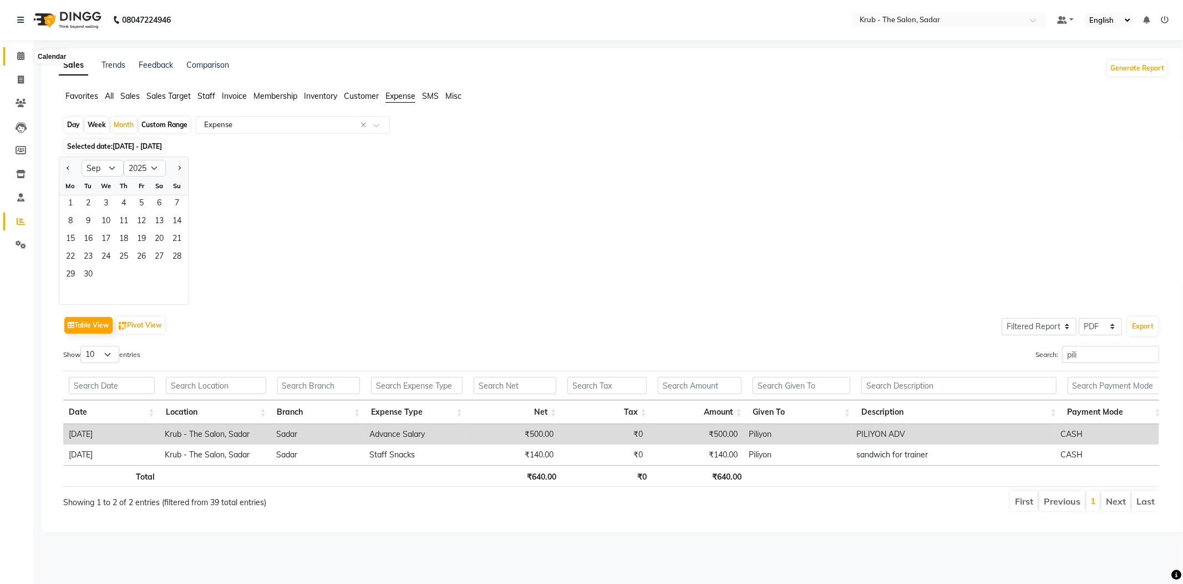
click at [21, 61] on span at bounding box center [20, 56] width 19 height 13
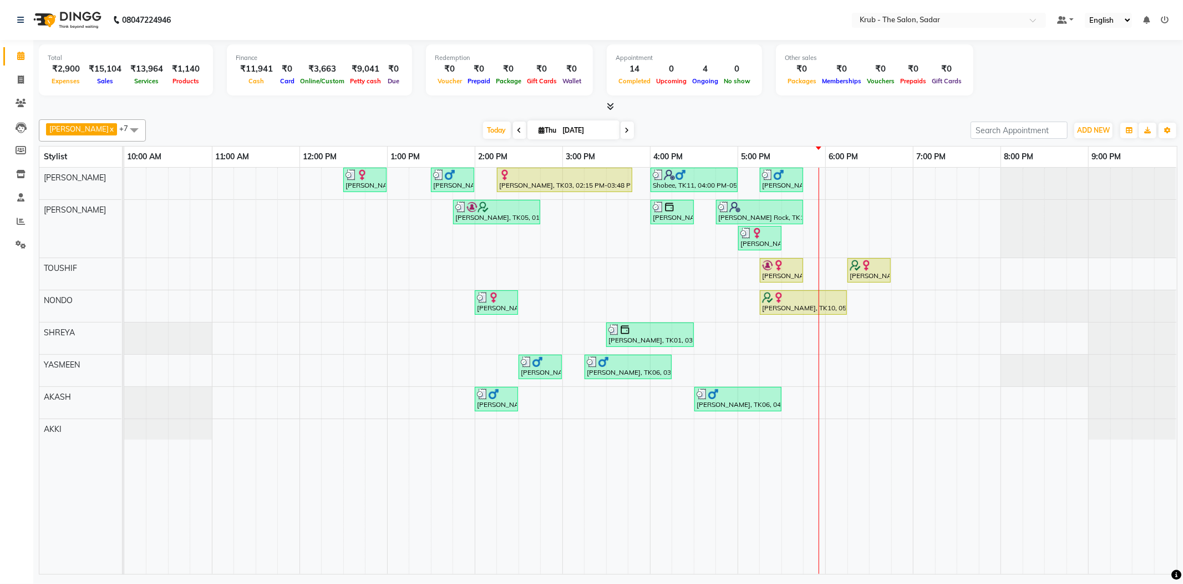
click at [851, 109] on div at bounding box center [608, 107] width 1139 height 12
click at [1112, 125] on button "ADD NEW Toggle Dropdown" at bounding box center [1094, 131] width 38 height 16
drag, startPoint x: 1112, startPoint y: 127, endPoint x: 844, endPoint y: 105, distance: 268.9
click at [844, 105] on div at bounding box center [608, 107] width 1139 height 12
click at [1088, 135] on button "ADD NEW Toggle Dropdown" at bounding box center [1094, 131] width 38 height 16
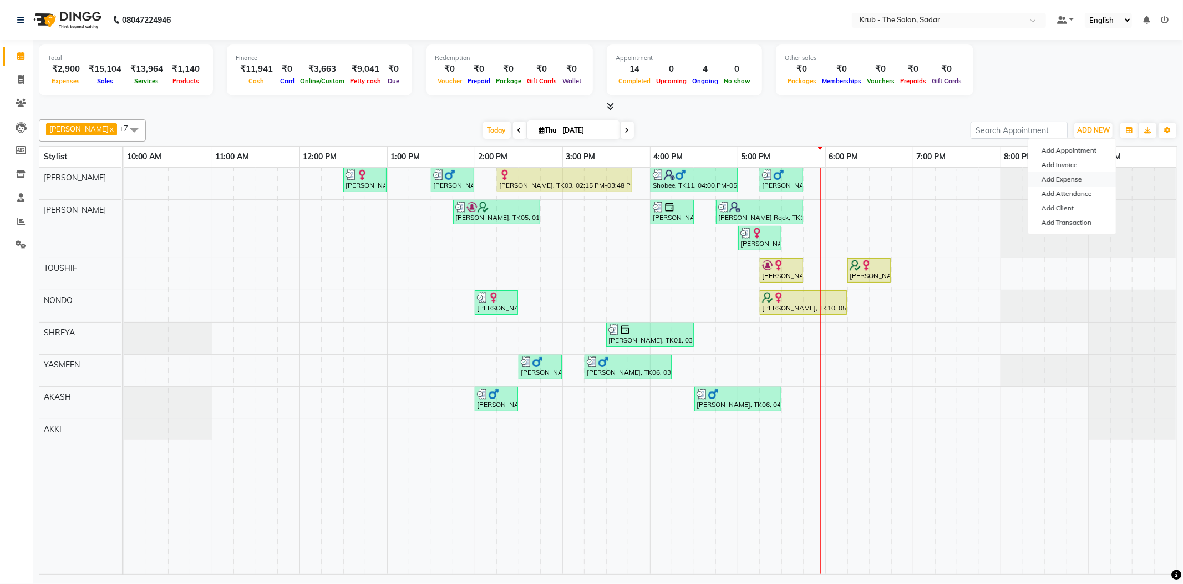
click at [1066, 178] on link "Add Expense" at bounding box center [1073, 179] width 88 height 14
select select "1"
select select "3267"
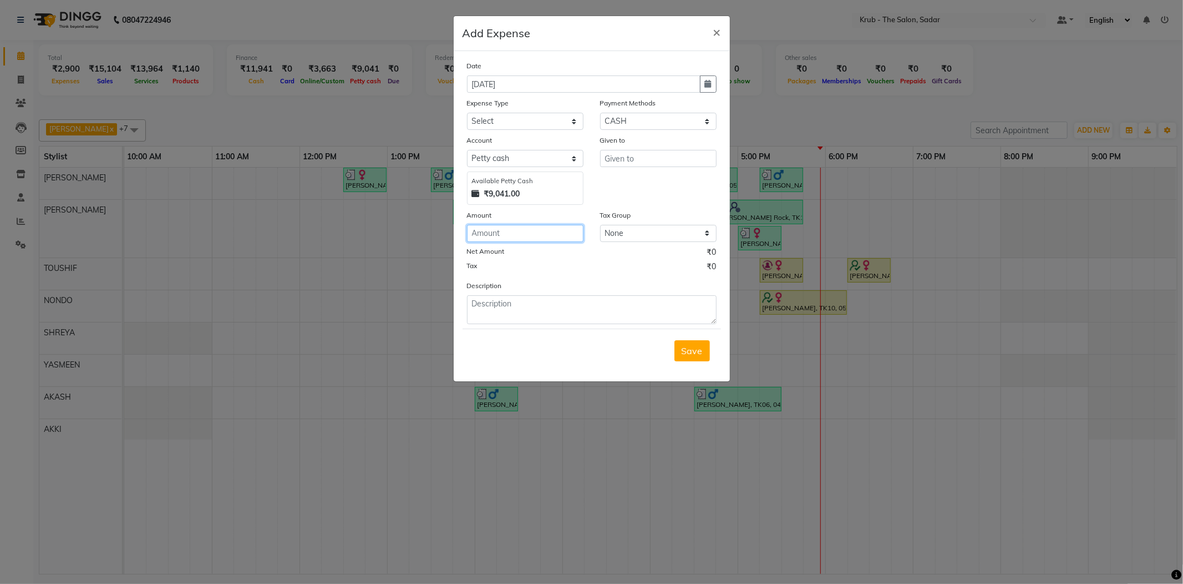
click at [511, 225] on input "number" at bounding box center [525, 233] width 117 height 17
type input "2000"
click at [520, 295] on textarea at bounding box center [592, 309] width 250 height 29
click at [547, 295] on textarea "shreya adv" at bounding box center [592, 309] width 250 height 29
type textarea "shreya adv [DATE]"
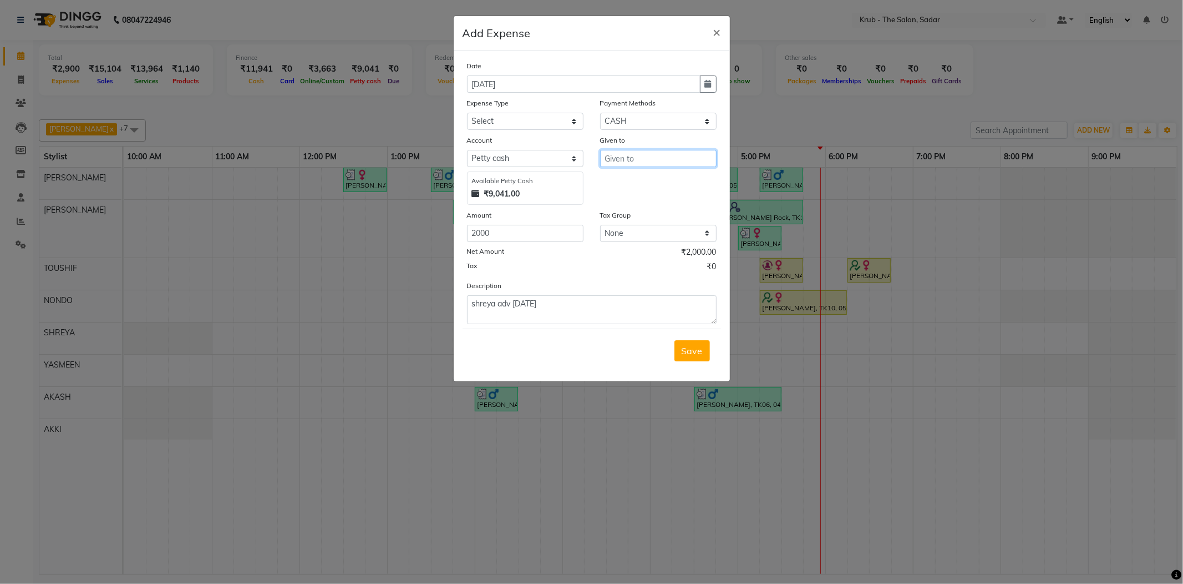
click at [668, 150] on input "text" at bounding box center [658, 158] width 117 height 17
click at [626, 191] on span "SH" at bounding box center [632, 196] width 12 height 11
drag, startPoint x: 647, startPoint y: 147, endPoint x: 591, endPoint y: 152, distance: 55.7
click at [592, 152] on div "Given to [PERSON_NAME]" at bounding box center [658, 169] width 133 height 70
click at [641, 174] on ngb-highlight "SHRE YA" at bounding box center [632, 179] width 36 height 11
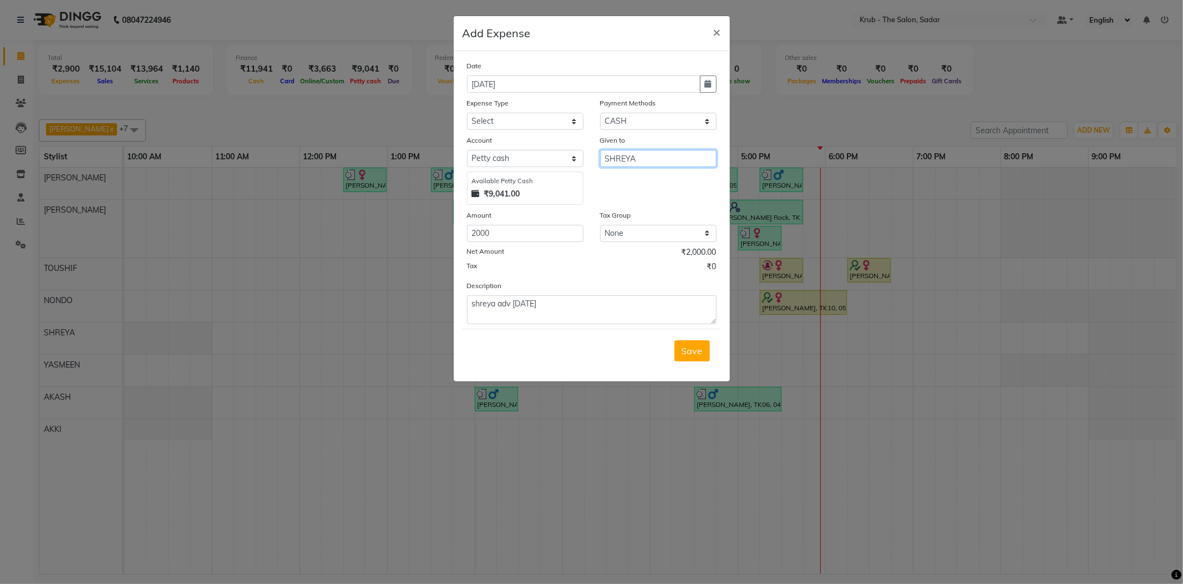
type input "SHREYA"
click at [524, 113] on select "Select Advance Salary Client Snacks Maintenance Product Salary Staff Snacks" at bounding box center [525, 121] width 117 height 17
select select "7637"
click at [467, 113] on select "Select Advance Salary Client Snacks Maintenance Product Salary Staff Snacks" at bounding box center [525, 121] width 117 height 17
click at [701, 340] on button "Save" at bounding box center [693, 350] width 36 height 21
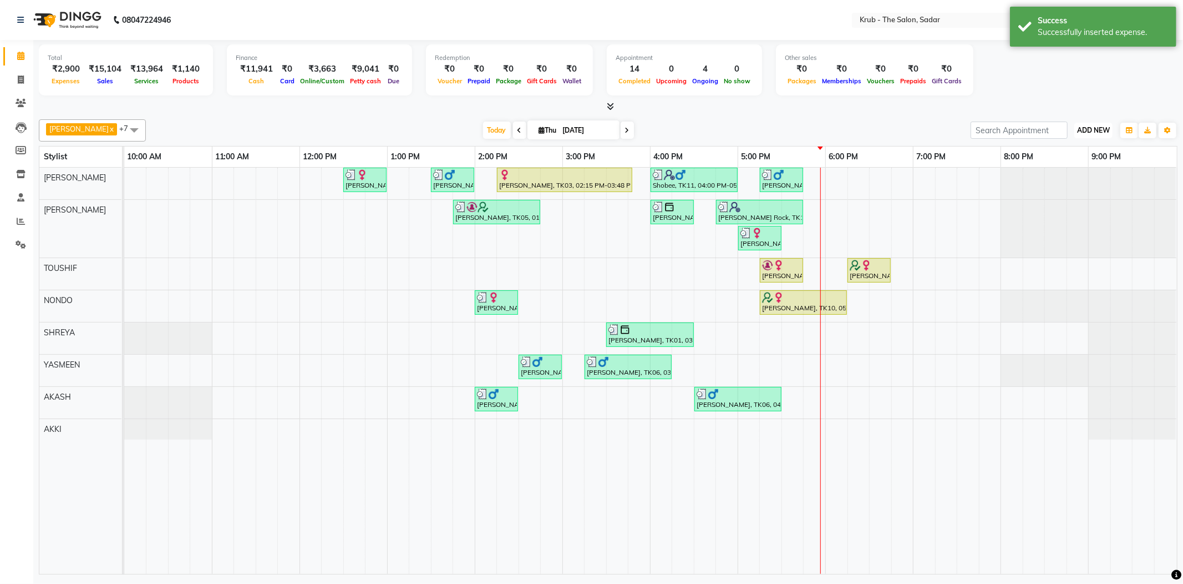
click at [1092, 129] on span "ADD NEW" at bounding box center [1094, 130] width 33 height 8
click at [1062, 179] on link "Add Expense" at bounding box center [1073, 179] width 88 height 14
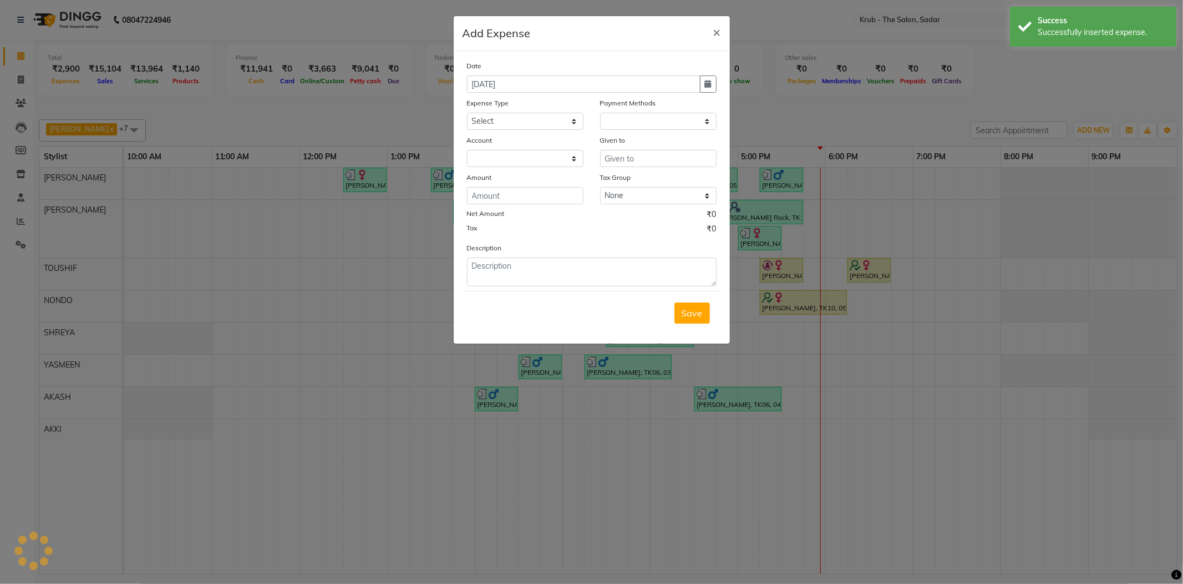
select select "1"
select select "3267"
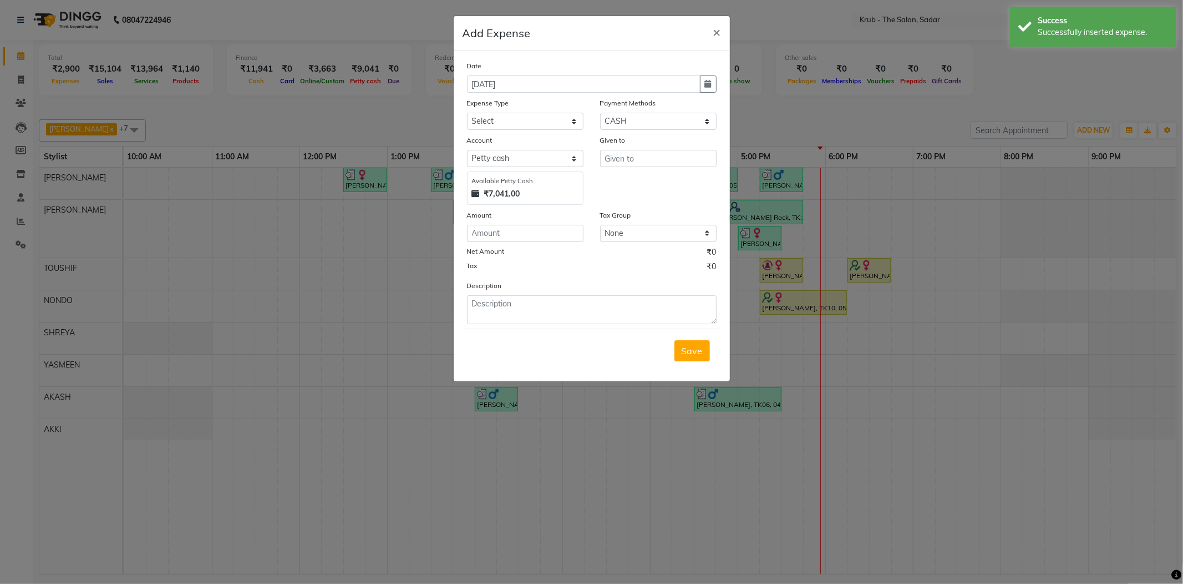
click at [509, 246] on div "Net Amount ₹0" at bounding box center [592, 253] width 250 height 14
click at [515, 225] on input "number" at bounding box center [525, 233] width 117 height 17
type input "500"
click at [532, 295] on textarea at bounding box center [592, 309] width 250 height 29
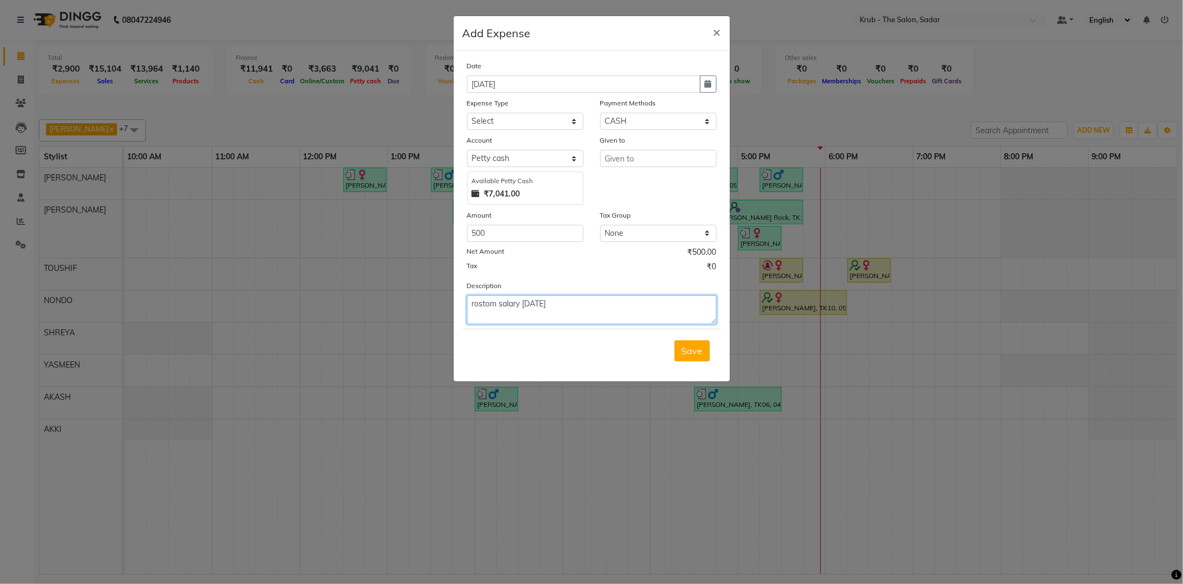
type textarea "rostom salary [DATE]"
click at [618, 150] on input "text" at bounding box center [658, 158] width 117 height 17
type input "rostom"
drag, startPoint x: 529, startPoint y: 107, endPoint x: 529, endPoint y: 113, distance: 6.1
click at [529, 113] on select "Select Advance Salary Client Snacks Maintenance Product Salary Staff Snacks" at bounding box center [525, 121] width 117 height 17
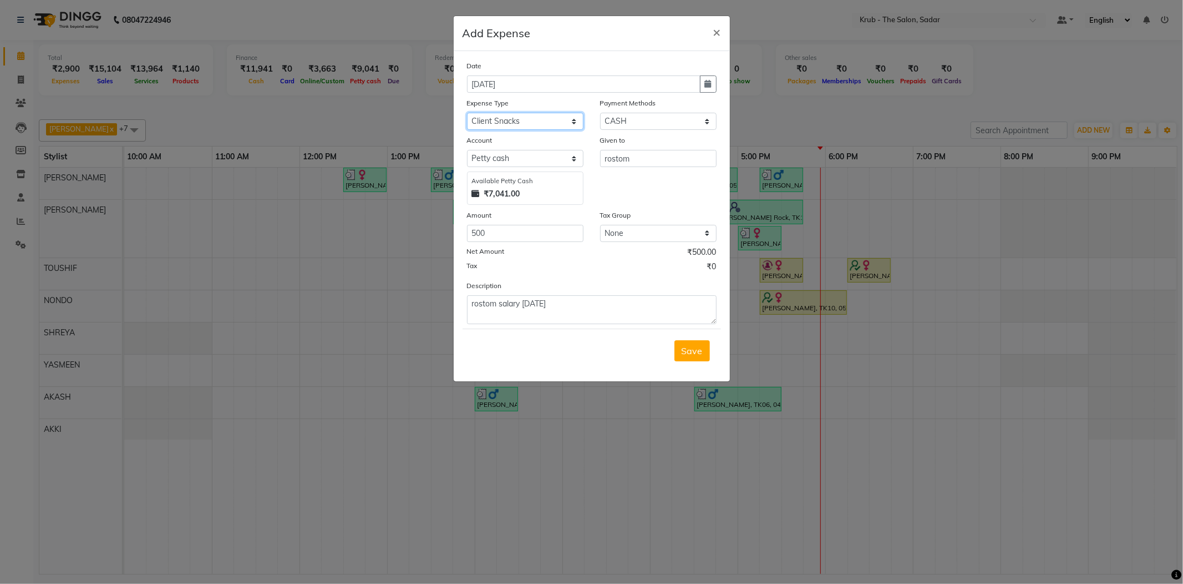
click at [467, 113] on select "Select Advance Salary Client Snacks Maintenance Product Salary Staff Snacks" at bounding box center [525, 121] width 117 height 17
click at [519, 113] on select "Select Advance Salary Client Snacks Maintenance Product Salary Staff Snacks" at bounding box center [525, 121] width 117 height 17
select select "7637"
click at [467, 113] on select "Select Advance Salary Client Snacks Maintenance Product Salary Staff Snacks" at bounding box center [525, 121] width 117 height 17
click at [659, 180] on div "Given to rostom" at bounding box center [658, 169] width 133 height 70
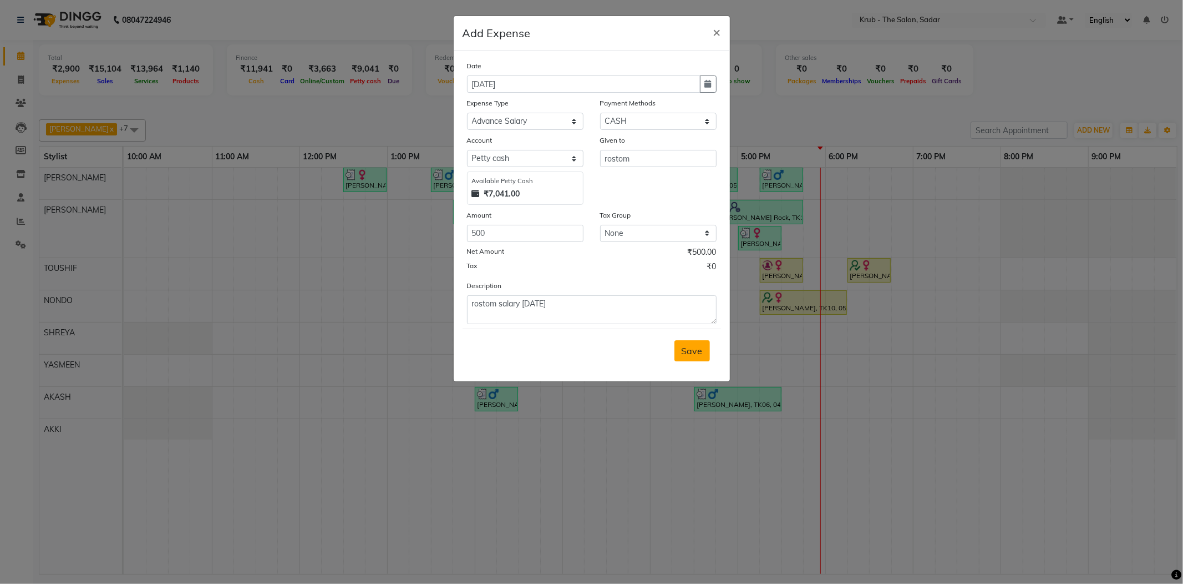
click at [695, 345] on span "Save" at bounding box center [692, 350] width 21 height 11
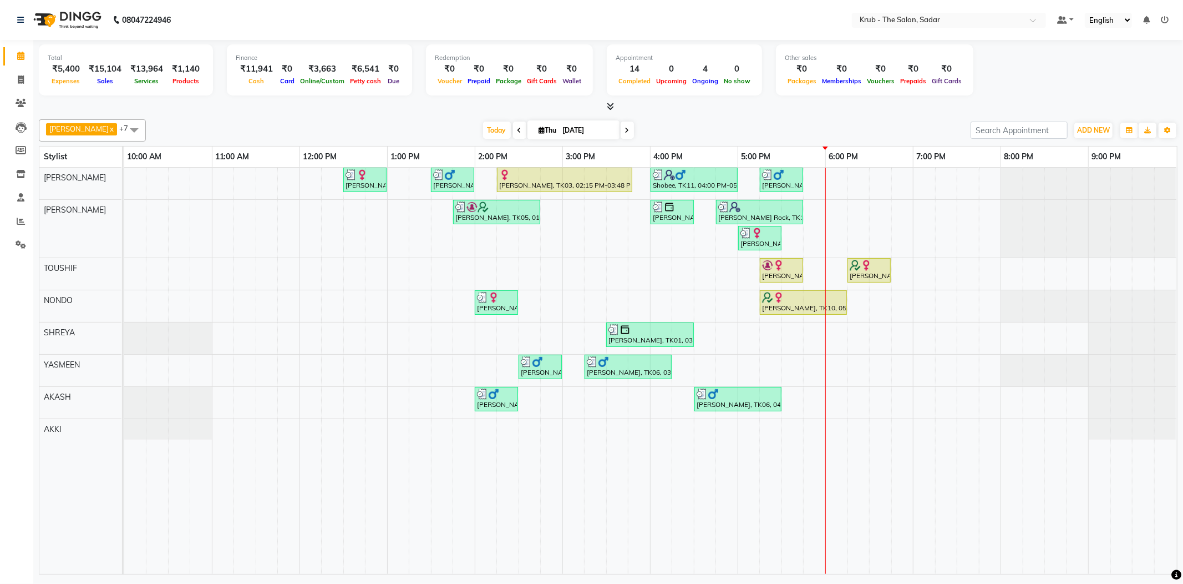
click at [1159, 22] on ul "Default Panel My Panel English ENGLISH Español العربية मराठी हिंदी ગુજરાતી தமிழ…" at bounding box center [1113, 20] width 123 height 15
click at [1164, 18] on icon at bounding box center [1165, 20] width 8 height 8
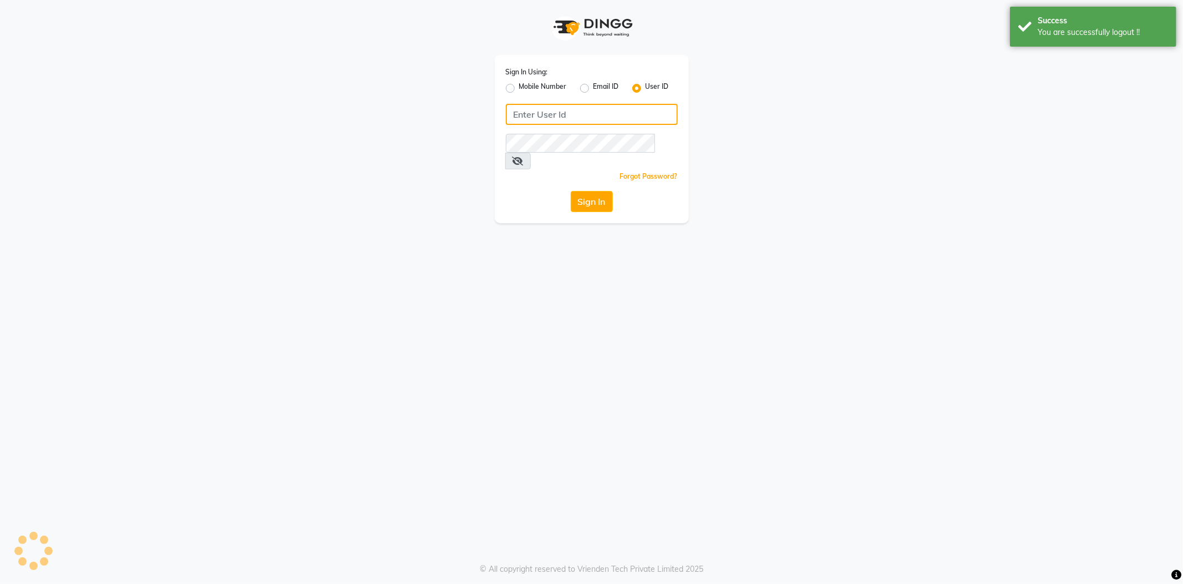
type input "8600687890"
click at [519, 84] on label "Mobile Number" at bounding box center [543, 88] width 48 height 13
click at [519, 84] on input "Mobile Number" at bounding box center [522, 85] width 7 height 7
radio input "true"
radio input "false"
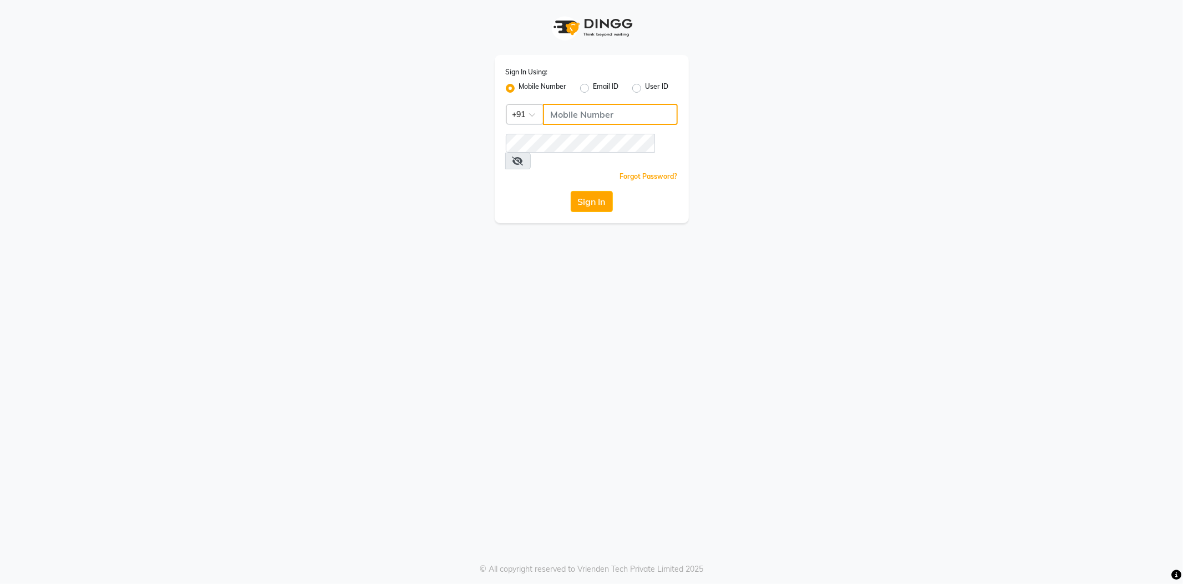
click at [566, 104] on input "Username" at bounding box center [610, 114] width 135 height 21
type input "8600687890"
click at [606, 191] on button "Sign In" at bounding box center [592, 201] width 42 height 21
